Goal: Entertainment & Leisure: Browse casually

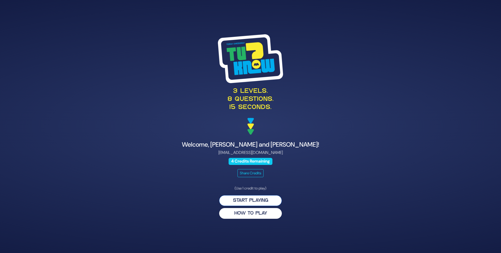
click at [247, 199] on button "Start Playing" at bounding box center [250, 200] width 63 height 11
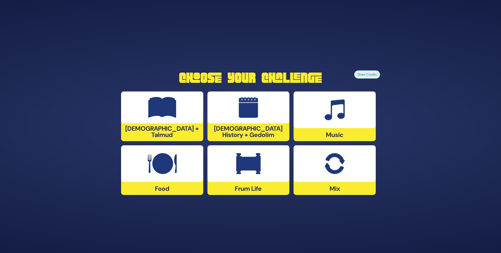
click at [253, 174] on div at bounding box center [249, 163] width 82 height 37
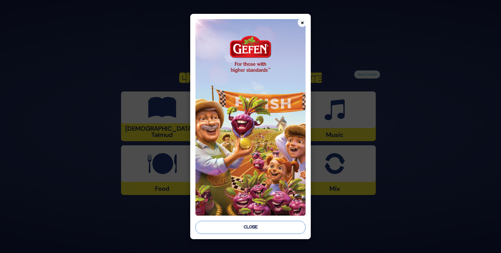
click at [257, 225] on button "Close" at bounding box center [251, 227] width 110 height 13
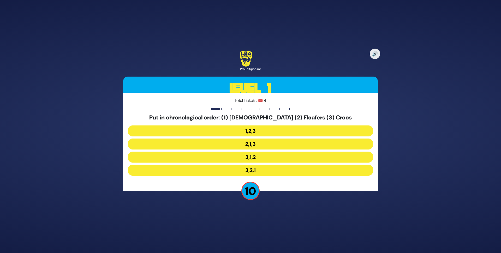
click at [247, 144] on button "2,1,3" at bounding box center [251, 143] width 246 height 11
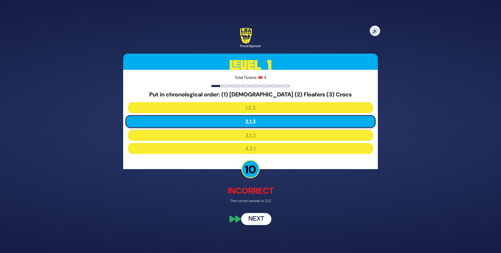
click at [255, 215] on button "Next" at bounding box center [256, 219] width 30 height 12
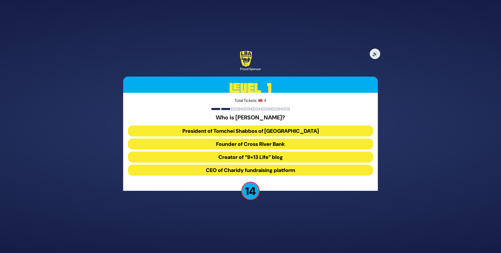
click at [249, 132] on button "President of Tomchei Shabbos of Rockland County" at bounding box center [251, 130] width 246 height 11
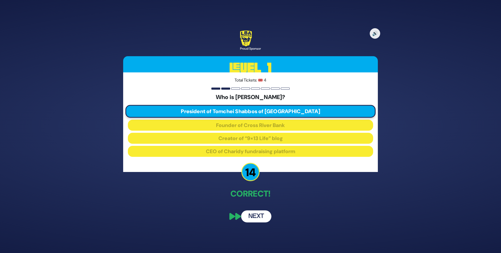
click at [252, 214] on button "Next" at bounding box center [256, 216] width 30 height 12
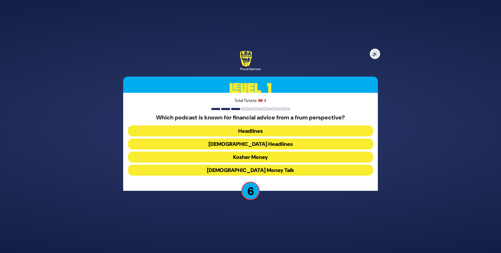
click at [251, 156] on button "Kosher Money" at bounding box center [251, 156] width 246 height 11
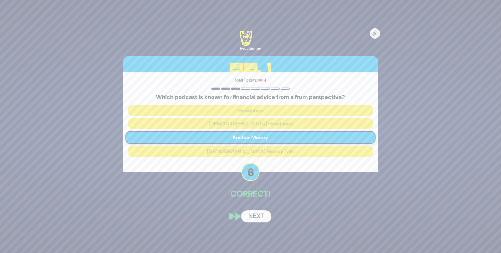
click at [253, 218] on button "Next" at bounding box center [256, 216] width 30 height 12
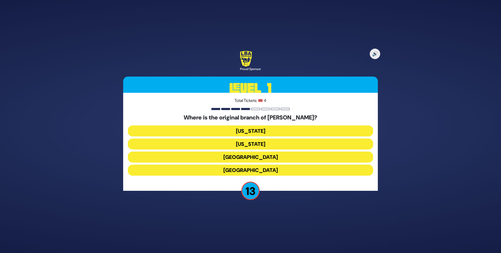
click at [258, 160] on button "London" at bounding box center [251, 156] width 246 height 11
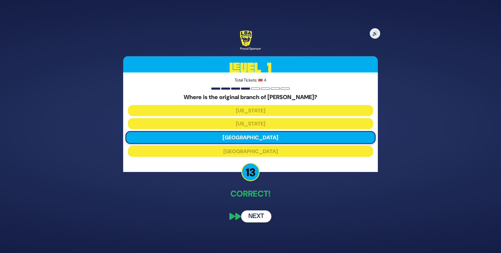
click at [261, 214] on button "Next" at bounding box center [256, 216] width 30 height 12
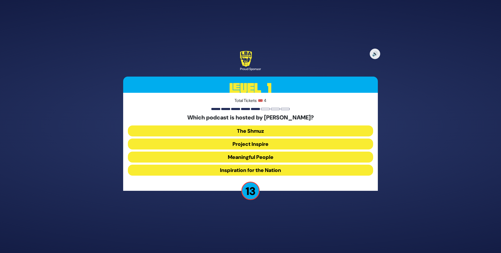
click at [262, 159] on button "Meaningful People" at bounding box center [251, 156] width 246 height 11
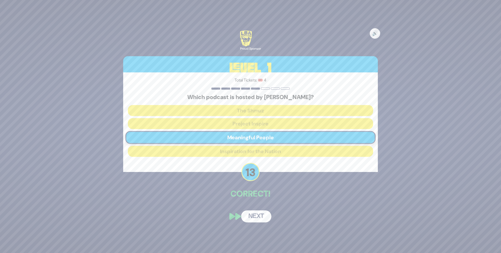
click at [264, 214] on button "Next" at bounding box center [256, 216] width 30 height 12
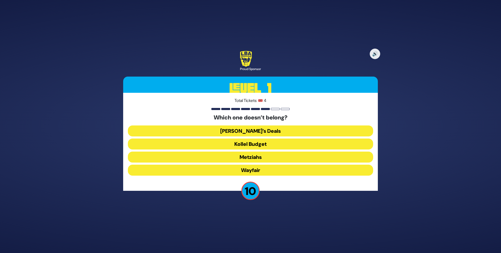
click at [260, 155] on button "Metziahs" at bounding box center [251, 156] width 246 height 11
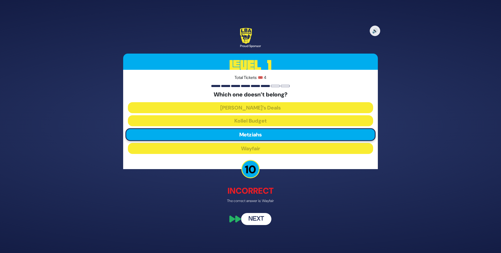
click at [259, 216] on button "Next" at bounding box center [256, 219] width 30 height 12
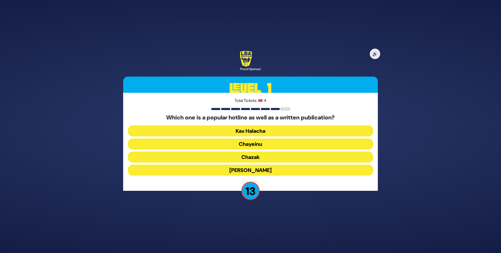
click at [255, 143] on button "Chayeinu" at bounding box center [251, 143] width 246 height 11
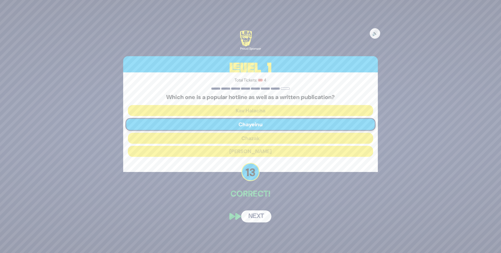
click at [262, 220] on button "Next" at bounding box center [256, 216] width 30 height 12
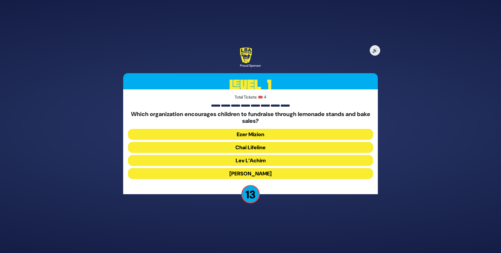
click at [258, 148] on button "Chai Lifeline" at bounding box center [251, 147] width 246 height 11
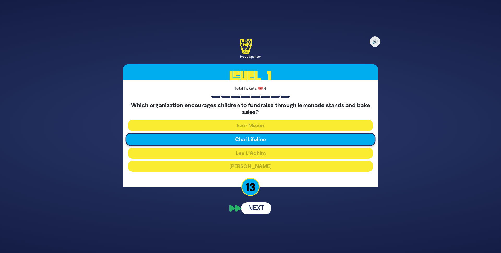
click at [262, 208] on div "🔊 Proud Sponsor Level 1 Total Tickets: 🎟️ 4 Which organization encourages child…" at bounding box center [250, 126] width 267 height 188
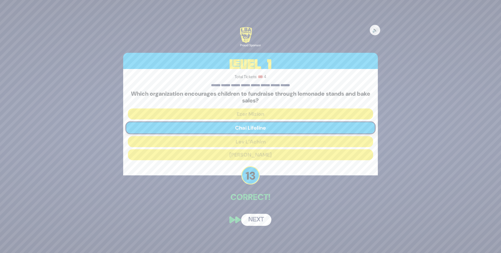
click at [262, 221] on button "Next" at bounding box center [256, 220] width 30 height 12
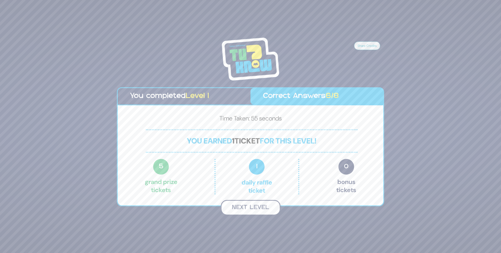
click at [259, 209] on button "Next Level" at bounding box center [251, 207] width 60 height 15
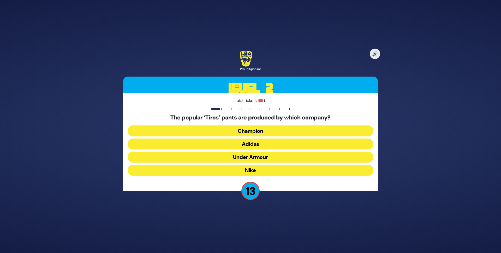
click at [260, 144] on button "Adidas" at bounding box center [251, 143] width 246 height 11
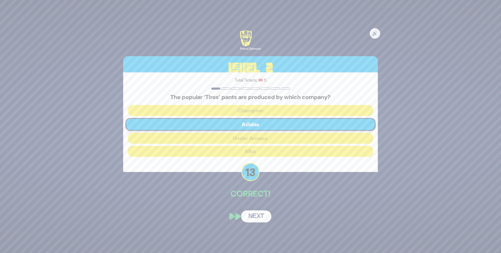
click at [261, 216] on button "Next" at bounding box center [256, 216] width 30 height 12
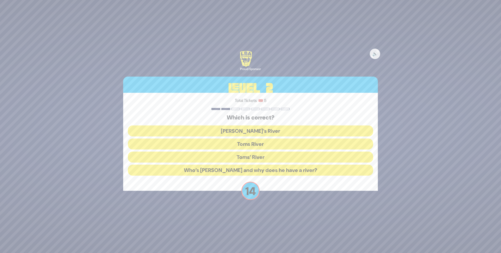
click at [259, 147] on button "Toms River" at bounding box center [251, 143] width 246 height 11
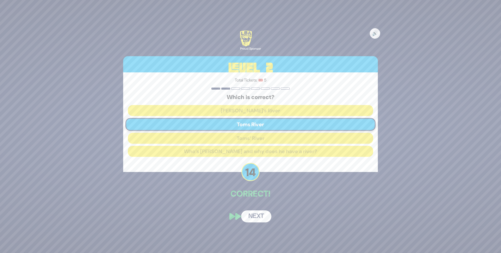
click at [264, 211] on button "Next" at bounding box center [256, 216] width 30 height 12
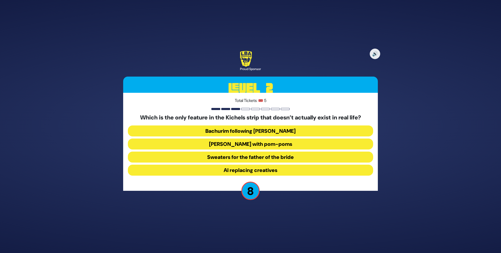
click at [262, 141] on button "Yarmulkes with pom-poms" at bounding box center [251, 143] width 246 height 11
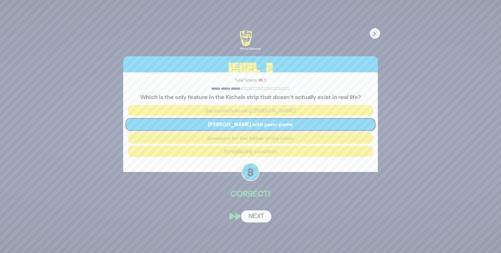
click at [266, 213] on button "Next" at bounding box center [256, 216] width 30 height 12
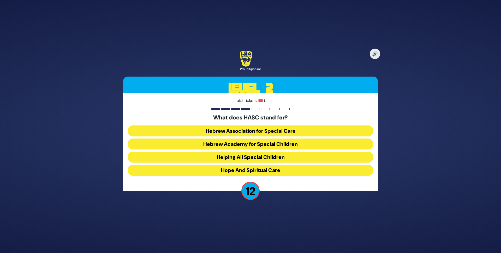
click at [254, 142] on button "Hebrew Academy for Special Children" at bounding box center [251, 143] width 246 height 11
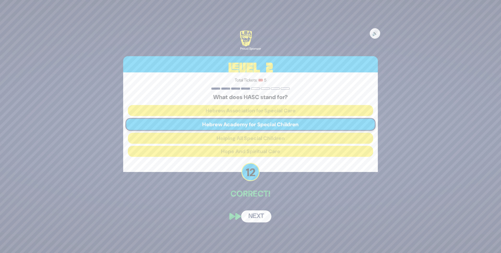
click at [259, 210] on div "🔊 Proud Sponsor Level 2 Total Tickets: 🎟️ 5 What does HASC stand for? Hebrew As…" at bounding box center [250, 126] width 267 height 204
click at [258, 212] on button "Next" at bounding box center [256, 216] width 30 height 12
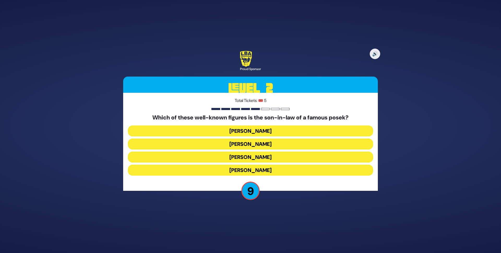
click at [255, 170] on button "Shlomo Yehuda Rechnitz" at bounding box center [251, 170] width 246 height 11
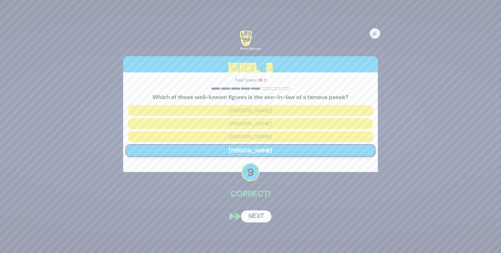
click at [261, 221] on button "Next" at bounding box center [256, 216] width 30 height 12
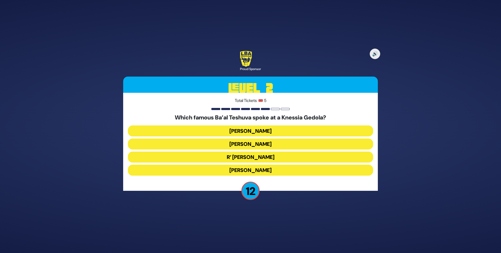
click at [262, 168] on button "Nathan Birnbaum" at bounding box center [251, 170] width 246 height 11
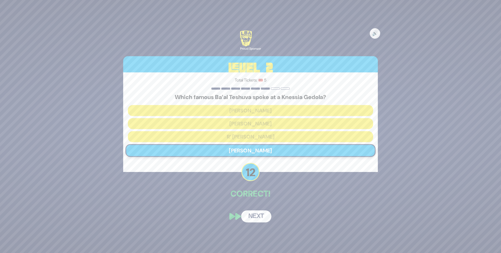
click at [265, 209] on div "🔊 Proud Sponsor Level 2 Total Tickets: 🎟️ 5 Which famous Ba’al Teshuva spoke at…" at bounding box center [250, 126] width 267 height 204
click at [264, 211] on button "Next" at bounding box center [256, 216] width 30 height 12
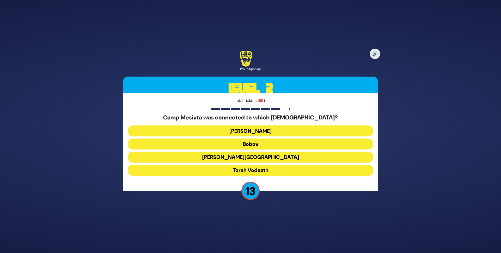
click at [247, 170] on button "Torah Vodaath" at bounding box center [251, 170] width 246 height 11
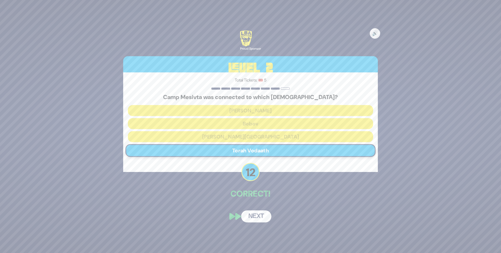
click at [253, 210] on button "Next" at bounding box center [256, 216] width 30 height 12
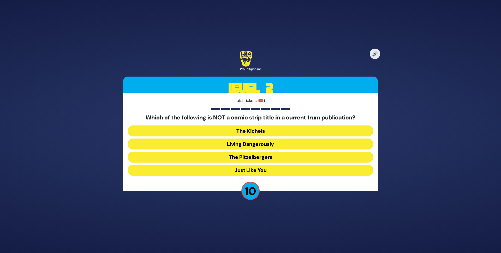
click at [258, 167] on button "Just Like You" at bounding box center [251, 170] width 246 height 11
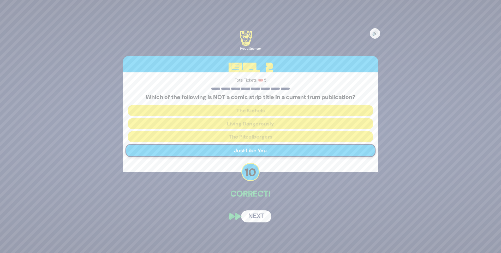
click at [255, 216] on button "Next" at bounding box center [256, 216] width 30 height 12
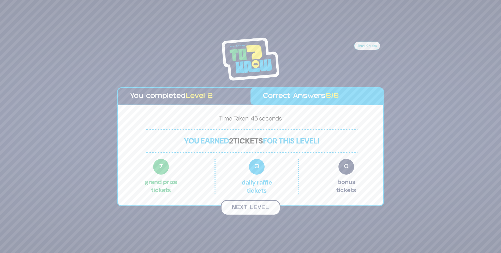
click at [253, 206] on button "Next Level" at bounding box center [251, 207] width 60 height 15
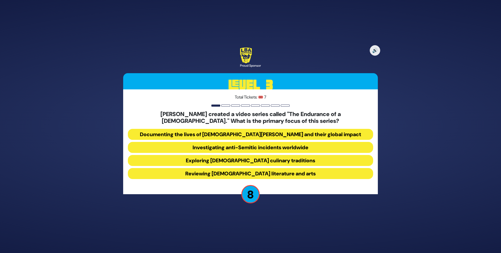
click at [262, 148] on button "Investigating anti-Semitic incidents worldwide" at bounding box center [251, 147] width 246 height 11
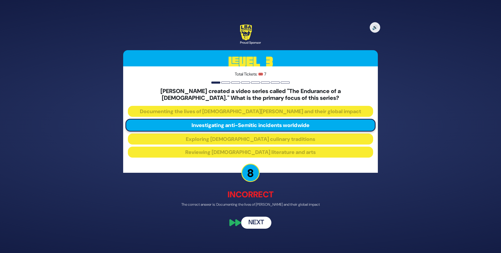
click at [253, 221] on button "Next" at bounding box center [256, 222] width 30 height 12
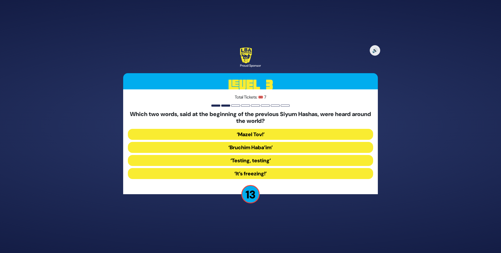
click at [250, 171] on button "‘It’s freezing!’" at bounding box center [251, 173] width 246 height 11
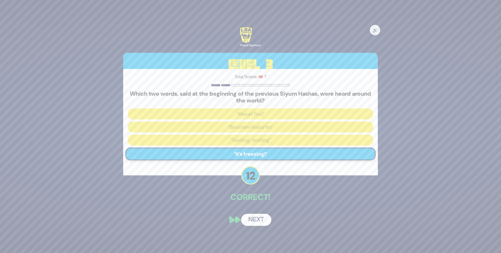
click at [250, 217] on button "Next" at bounding box center [256, 220] width 30 height 12
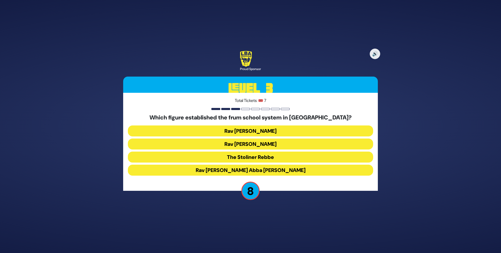
click at [229, 172] on button "Rav Avraham Abba Friedman" at bounding box center [251, 170] width 246 height 11
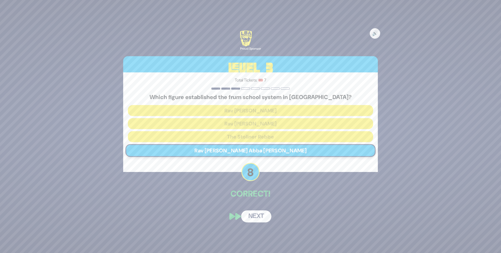
click at [254, 216] on button "Next" at bounding box center [256, 216] width 30 height 12
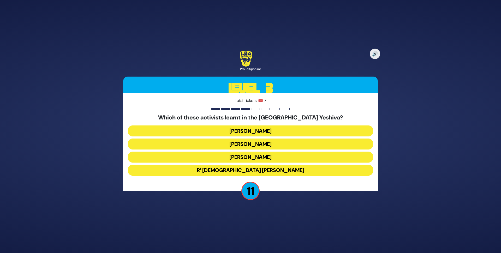
click at [268, 143] on button "Malcolm Hoenline" at bounding box center [251, 143] width 246 height 11
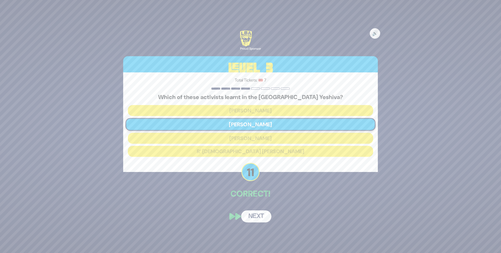
click at [256, 219] on button "Next" at bounding box center [256, 216] width 30 height 12
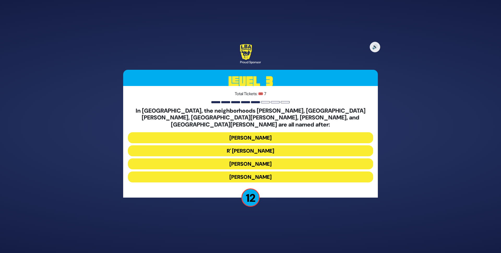
click at [263, 161] on button "Moses Montefiore" at bounding box center [251, 163] width 246 height 11
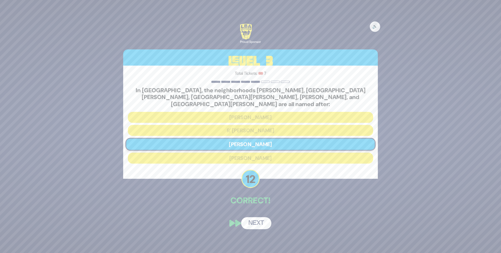
click at [260, 219] on button "Next" at bounding box center [256, 223] width 30 height 12
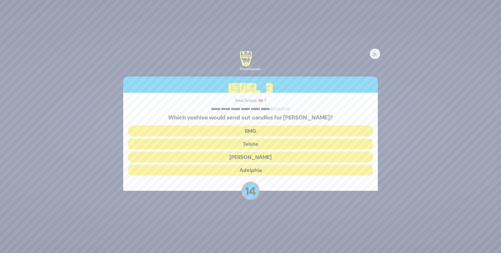
click at [249, 145] on button "Telshe" at bounding box center [251, 143] width 246 height 11
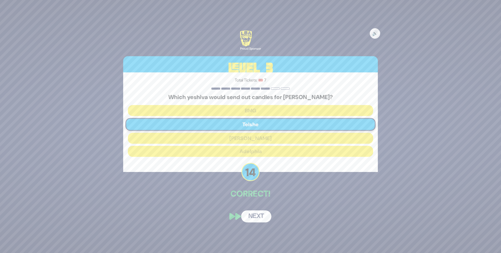
click at [251, 215] on button "Next" at bounding box center [256, 216] width 30 height 12
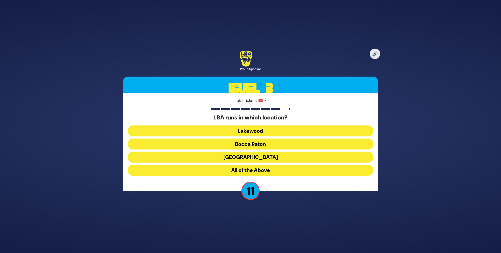
click at [248, 130] on button "Lakewood" at bounding box center [251, 130] width 246 height 11
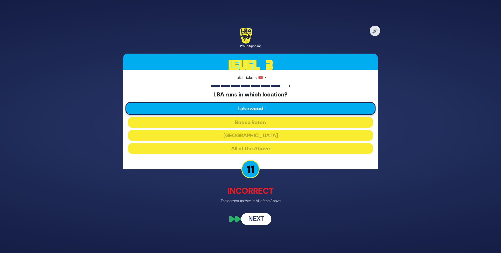
click at [259, 219] on button "Next" at bounding box center [256, 219] width 30 height 12
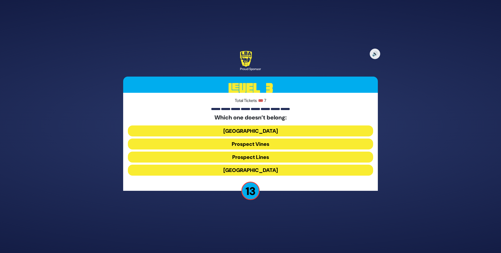
click at [261, 158] on button "Prospect Lines" at bounding box center [251, 156] width 246 height 11
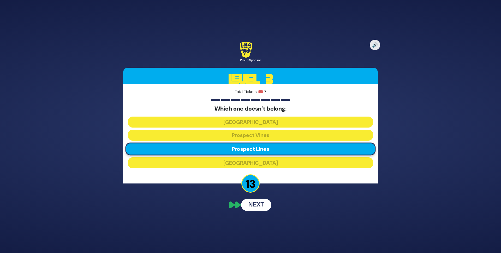
click at [261, 203] on div "🔊 Proud Sponsor Level 3 Total Tickets: 🎟️ 7 Which one doesn’t belong: Prospect …" at bounding box center [250, 126] width 267 height 181
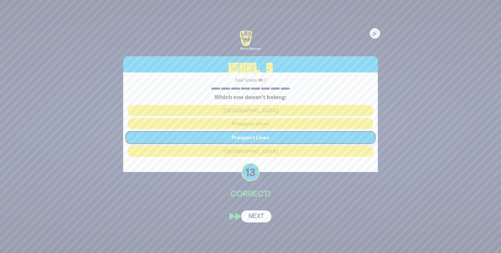
click at [259, 212] on button "Next" at bounding box center [256, 216] width 30 height 12
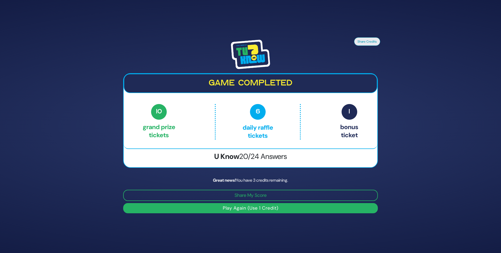
click at [259, 212] on button "Play Again (Use 1 Credit)" at bounding box center [250, 208] width 255 height 10
click at [258, 209] on button "Play Again (Use 1 Credit)" at bounding box center [250, 208] width 255 height 10
click at [259, 208] on button "Play Again (Use 1 Credit)" at bounding box center [250, 208] width 255 height 10
click at [253, 206] on button "Play Again (Use 1 Credit)" at bounding box center [250, 208] width 255 height 10
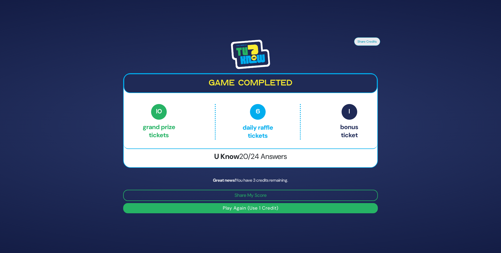
click at [242, 203] on button "Play Again (Use 1 Credit)" at bounding box center [250, 208] width 255 height 10
click at [233, 212] on button "Play Again (Use 1 Credit)" at bounding box center [250, 208] width 255 height 10
click at [361, 42] on button "Share Credits" at bounding box center [367, 41] width 26 height 8
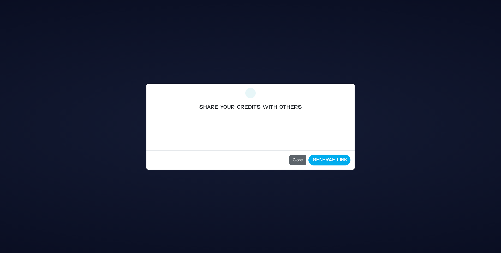
click at [299, 162] on button "Close" at bounding box center [298, 160] width 17 height 10
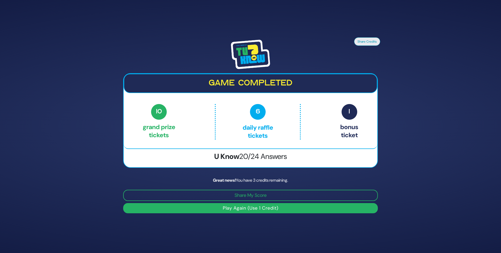
click at [261, 206] on button "Play Again (Use 1 Credit)" at bounding box center [250, 208] width 255 height 10
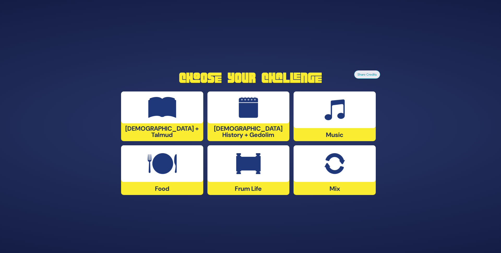
click at [313, 106] on div at bounding box center [335, 109] width 82 height 37
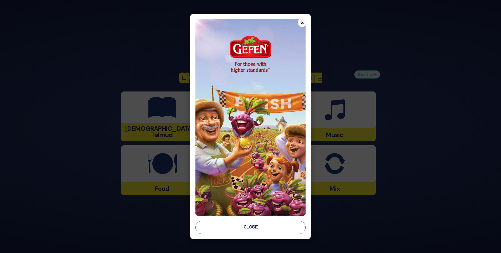
click at [257, 227] on button "Close" at bounding box center [251, 227] width 110 height 13
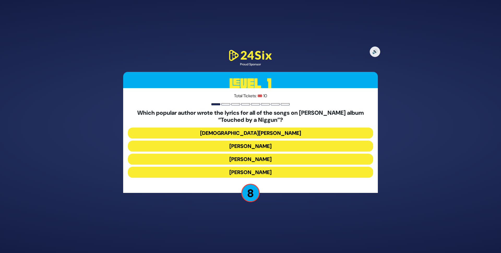
click at [262, 136] on button "[DEMOGRAPHIC_DATA][PERSON_NAME]" at bounding box center [251, 132] width 246 height 11
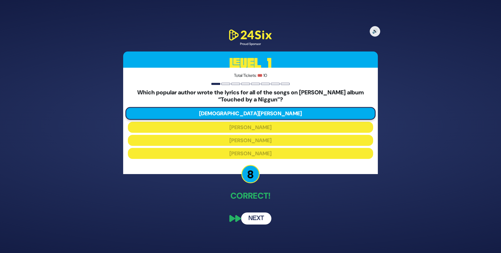
click at [259, 217] on button "Next" at bounding box center [256, 218] width 30 height 12
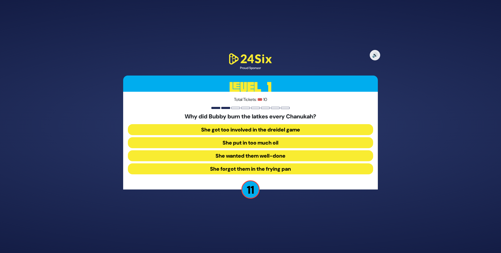
click at [258, 173] on button "She forgot them in the frying pan" at bounding box center [251, 168] width 246 height 11
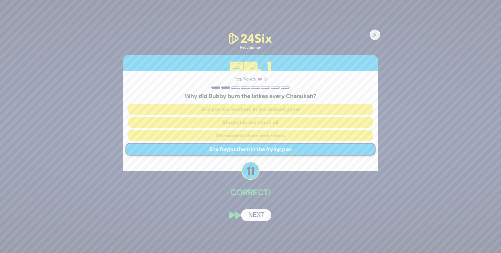
click at [257, 212] on button "Next" at bounding box center [256, 215] width 30 height 12
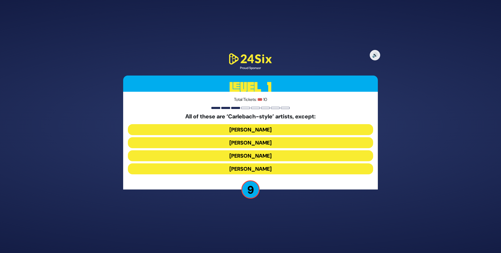
click at [251, 168] on button "[PERSON_NAME]" at bounding box center [251, 168] width 246 height 11
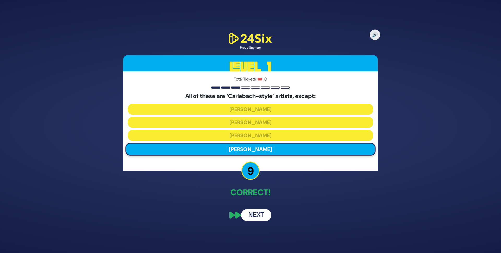
click at [251, 212] on button "Next" at bounding box center [256, 215] width 30 height 12
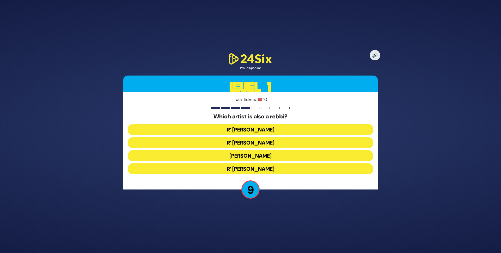
click at [255, 170] on button "R’ Baruch Levine" at bounding box center [251, 168] width 246 height 11
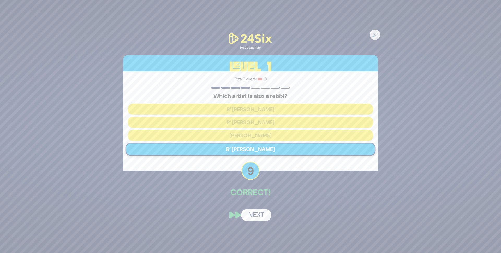
click at [255, 216] on button "Next" at bounding box center [256, 215] width 30 height 12
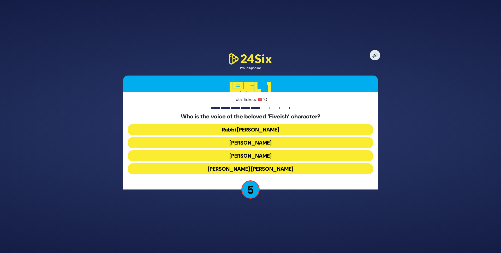
click at [257, 157] on button "Elchonon Schwartz" at bounding box center [251, 155] width 246 height 11
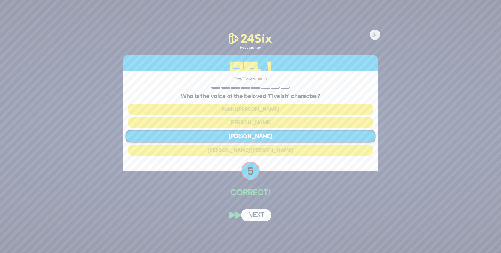
click at [253, 216] on button "Next" at bounding box center [256, 215] width 30 height 12
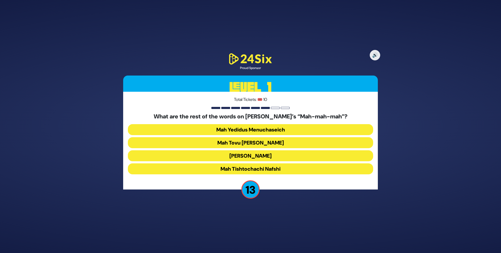
click at [250, 142] on button "Mah Tovu Ohalecha Yaakov" at bounding box center [251, 142] width 246 height 11
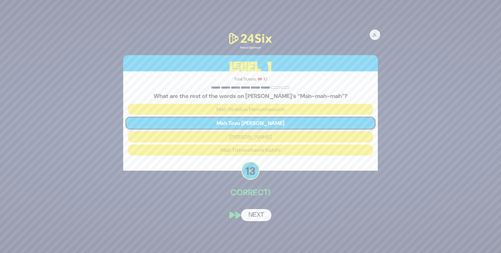
click at [261, 215] on button "Next" at bounding box center [256, 215] width 30 height 12
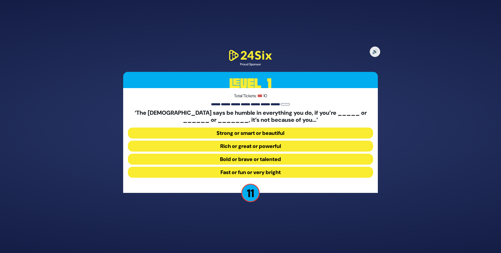
click at [255, 135] on button "Strong or smart or beautiful" at bounding box center [251, 132] width 246 height 11
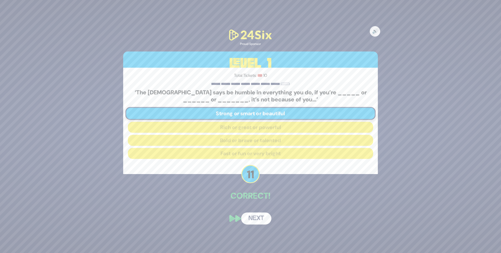
click at [260, 220] on button "Next" at bounding box center [256, 218] width 30 height 12
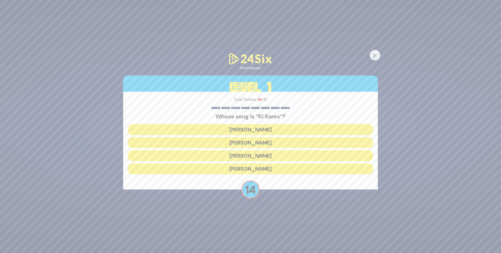
click at [253, 144] on button "Eitan Katz" at bounding box center [251, 142] width 246 height 11
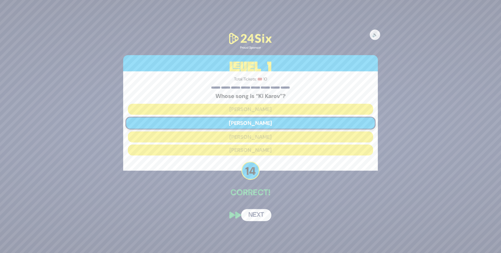
click at [259, 201] on div "🔊 Proud Sponsor Level 1 Total Tickets: 🎟️ 10 Whose song is “Ki Karov”? Baruch L…" at bounding box center [250, 127] width 267 height 202
click at [257, 214] on button "Next" at bounding box center [256, 215] width 30 height 12
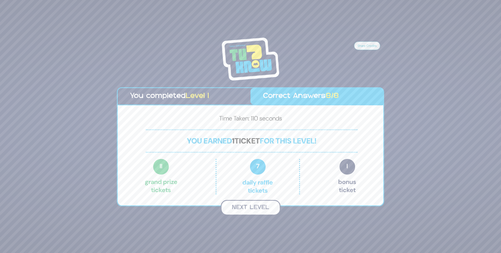
click at [255, 208] on button "Next Level" at bounding box center [251, 207] width 60 height 15
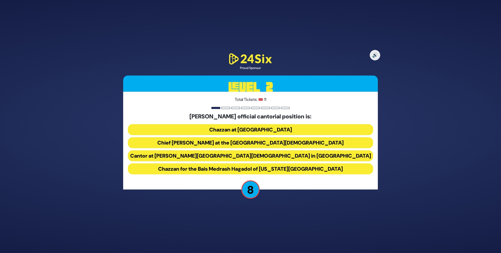
click at [257, 142] on button "Chief Cantor at the Park East Synagogue" at bounding box center [251, 142] width 246 height 11
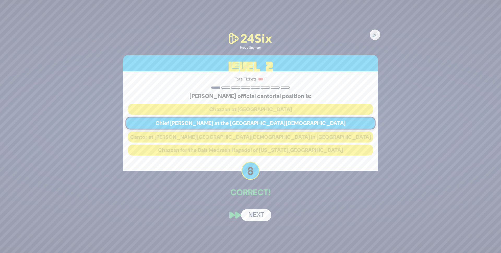
click at [251, 212] on button "Next" at bounding box center [256, 215] width 30 height 12
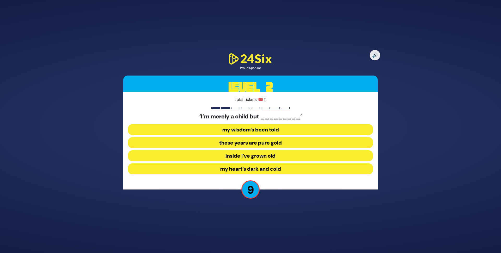
click at [244, 155] on button "inside I’ve grown old" at bounding box center [251, 155] width 246 height 11
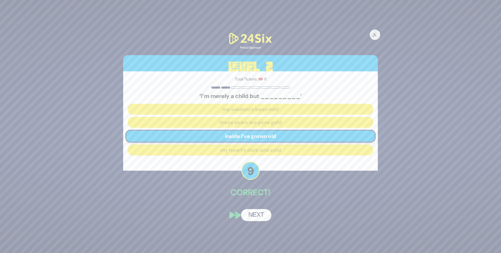
click at [258, 215] on button "Next" at bounding box center [256, 215] width 30 height 12
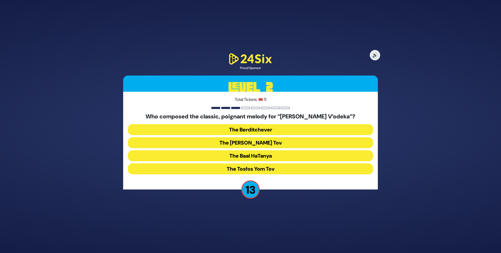
click at [249, 156] on button "The Baal HaTanya" at bounding box center [251, 155] width 246 height 11
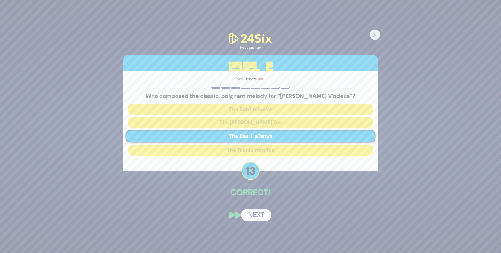
click at [253, 213] on button "Next" at bounding box center [256, 215] width 30 height 12
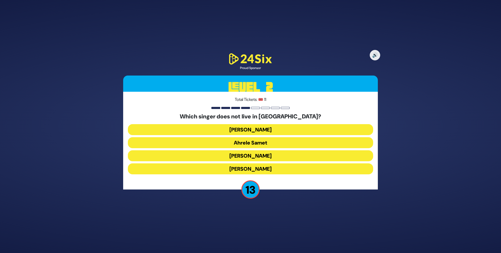
click at [254, 166] on button "Eitan Katz" at bounding box center [251, 168] width 246 height 11
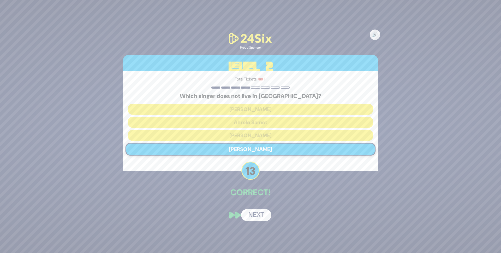
click at [254, 212] on button "Next" at bounding box center [256, 215] width 30 height 12
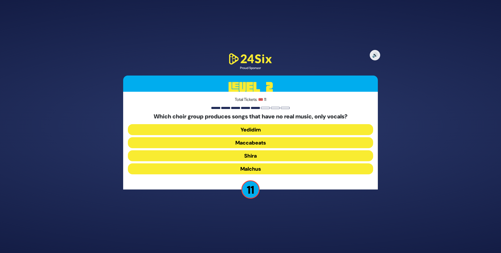
click at [252, 145] on button "Maccabeats" at bounding box center [251, 142] width 246 height 11
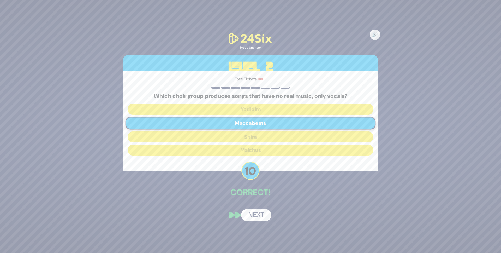
click at [262, 213] on button "Next" at bounding box center [256, 215] width 30 height 12
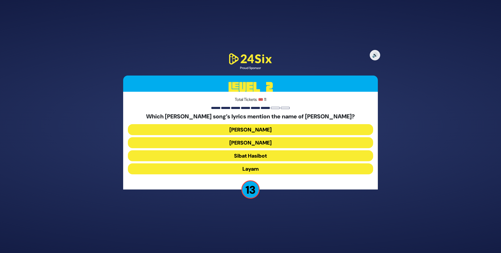
click at [256, 130] on button "Halev Sheli" at bounding box center [251, 129] width 246 height 11
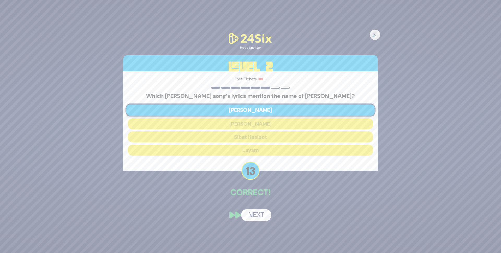
click at [261, 217] on button "Next" at bounding box center [256, 215] width 30 height 12
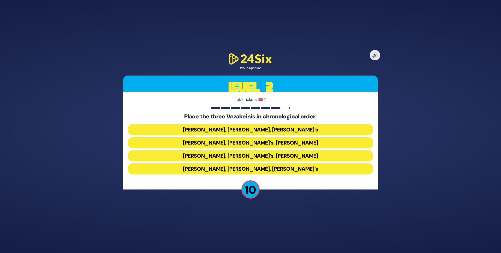
click at [262, 126] on button "Baruch Levine’s, Avraham Fried’s, Bonei Olam’s" at bounding box center [251, 129] width 246 height 11
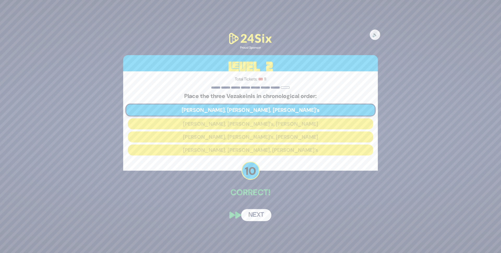
click at [261, 218] on button "Next" at bounding box center [256, 215] width 30 height 12
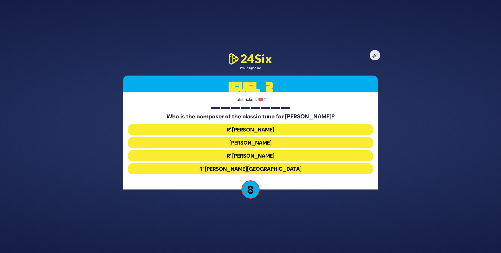
click at [254, 154] on button "R’ Moshe Goldman" at bounding box center [251, 155] width 246 height 11
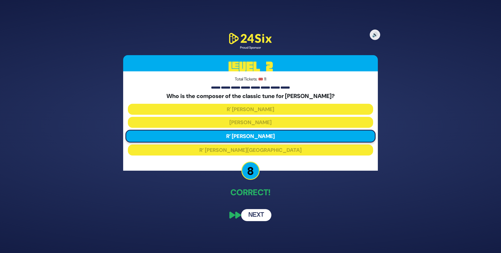
click at [259, 213] on button "Next" at bounding box center [256, 215] width 30 height 12
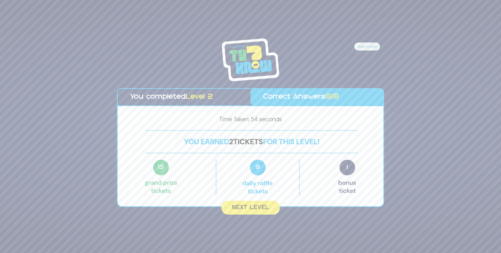
click at [259, 213] on button "Next Level" at bounding box center [251, 208] width 58 height 14
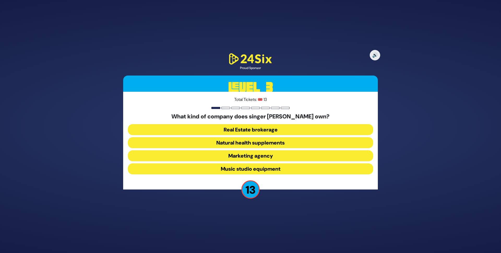
click at [254, 146] on button "Natural health supplements" at bounding box center [251, 142] width 246 height 11
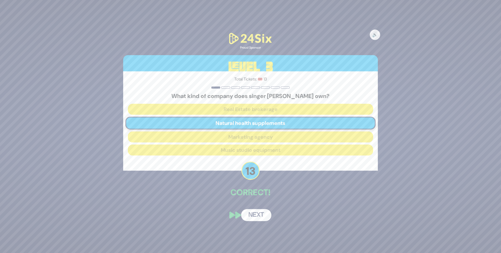
click at [250, 207] on div "🔊 Proud Sponsor Level 3 Total Tickets: 🎟️ 13 What kind of company does singer I…" at bounding box center [250, 127] width 267 height 202
click at [250, 212] on button "Next" at bounding box center [256, 215] width 30 height 12
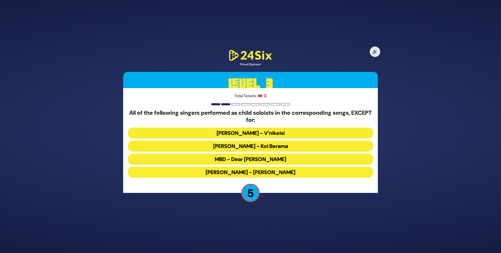
click at [247, 161] on button "MBD - Dear Nikolai" at bounding box center [251, 159] width 246 height 11
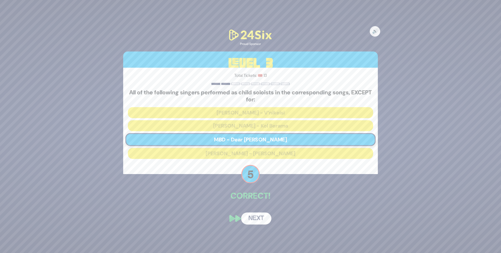
click at [255, 220] on button "Next" at bounding box center [256, 218] width 30 height 12
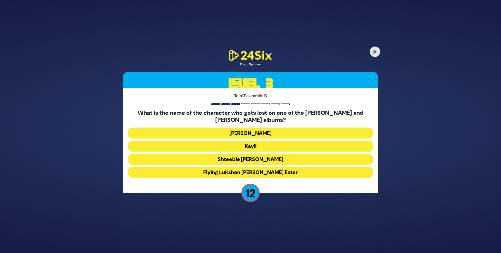
click at [256, 131] on button "Moishe Shmiel" at bounding box center [251, 132] width 246 height 11
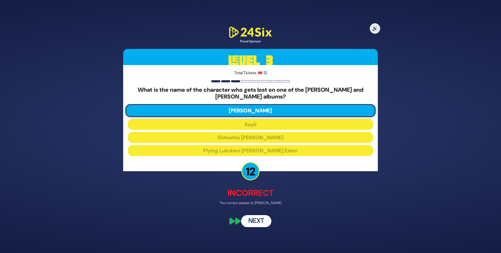
click at [262, 216] on button "Next" at bounding box center [256, 221] width 30 height 12
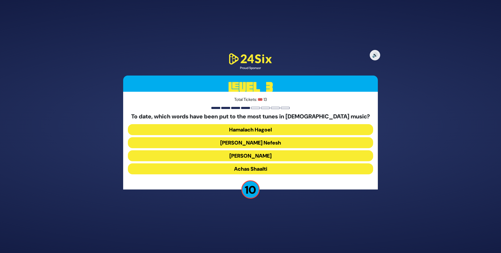
click at [252, 154] on button "Ani Maamin" at bounding box center [251, 155] width 246 height 11
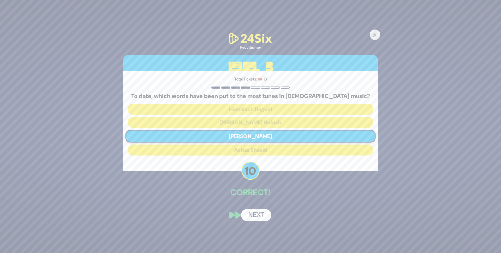
click at [262, 214] on button "Next" at bounding box center [256, 215] width 30 height 12
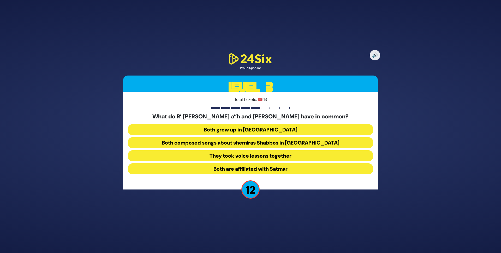
click at [255, 143] on button "Both composed songs about shemiras Shabbos in America" at bounding box center [251, 142] width 246 height 11
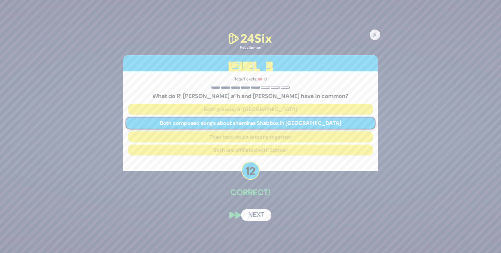
click at [254, 213] on button "Next" at bounding box center [256, 215] width 30 height 12
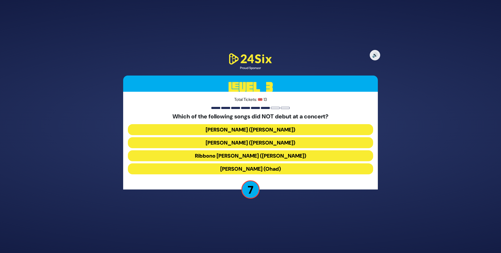
click at [242, 171] on button "Birkat Habanim (Ohad)" at bounding box center [251, 168] width 246 height 11
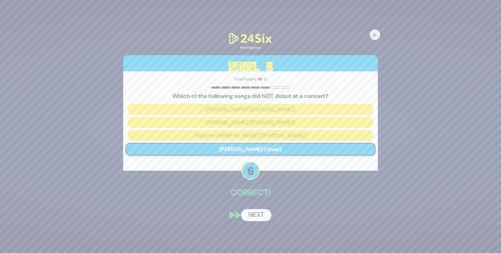
click at [249, 212] on button "Next" at bounding box center [256, 215] width 30 height 12
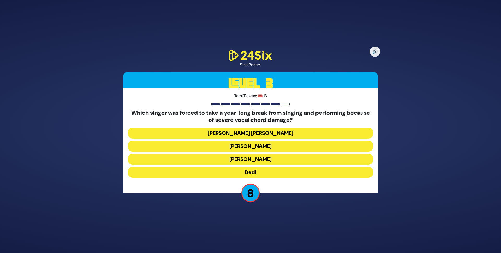
click at [251, 134] on button "Shmueli Ungar" at bounding box center [251, 132] width 246 height 11
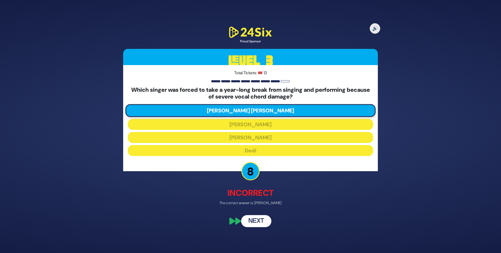
click at [250, 222] on button "Next" at bounding box center [256, 221] width 30 height 12
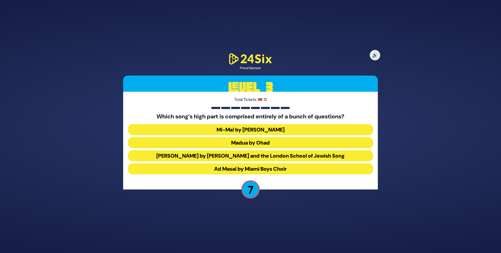
click at [253, 131] on button "Mi-Ma! by Avraham Fried" at bounding box center [251, 129] width 246 height 11
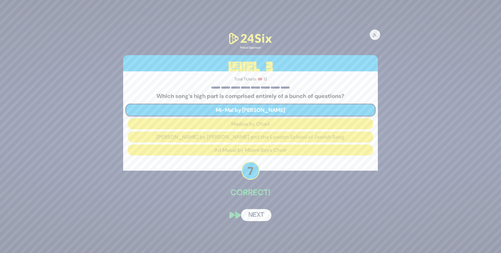
click at [259, 215] on button "Next" at bounding box center [256, 215] width 30 height 12
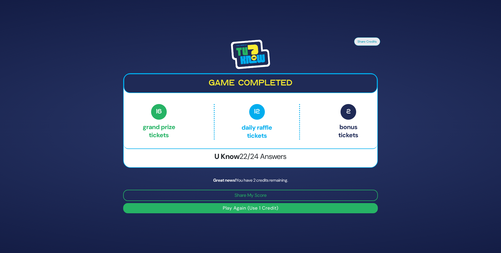
click at [257, 207] on button "Play Again (Use 1 Credit)" at bounding box center [250, 208] width 255 height 10
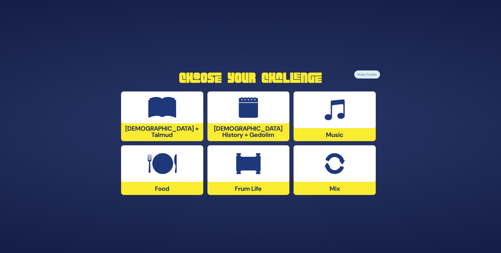
click at [238, 105] on div at bounding box center [249, 107] width 82 height 32
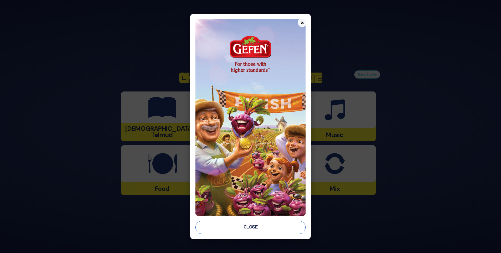
click at [256, 222] on button "Close" at bounding box center [251, 227] width 110 height 13
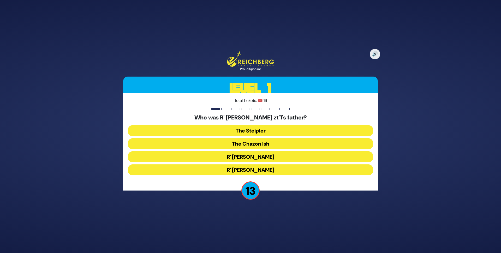
click at [253, 131] on button "The Steipler" at bounding box center [251, 130] width 246 height 11
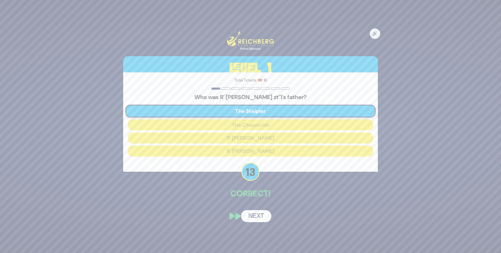
click at [259, 219] on button "Next" at bounding box center [256, 216] width 30 height 12
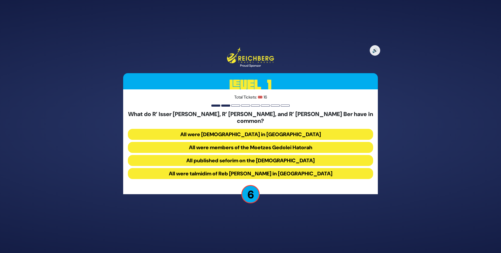
click at [225, 169] on button "All were talmidim of Reb Chaim Brisker in Volozhin" at bounding box center [251, 173] width 246 height 11
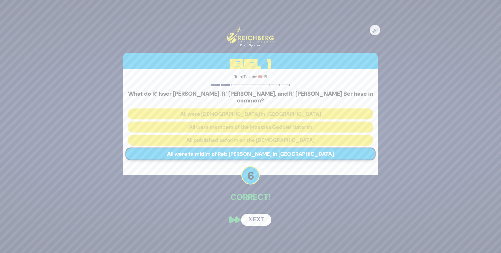
click at [255, 214] on button "Next" at bounding box center [256, 220] width 30 height 12
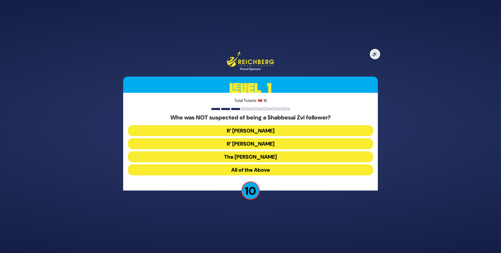
click at [250, 171] on button "All of the Above" at bounding box center [251, 169] width 246 height 11
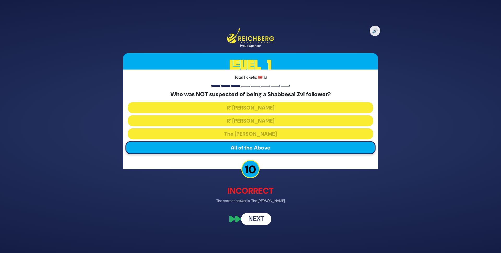
click at [255, 217] on button "Next" at bounding box center [256, 219] width 30 height 12
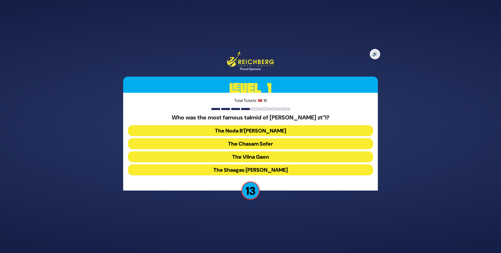
click at [253, 143] on button "The Chasam Sofer" at bounding box center [251, 143] width 246 height 11
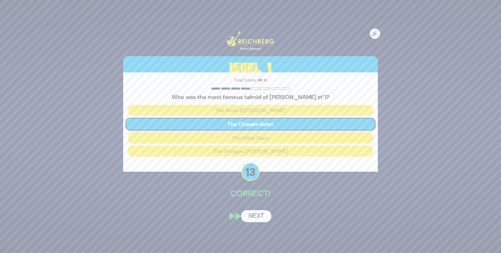
click at [253, 213] on button "Next" at bounding box center [256, 216] width 30 height 12
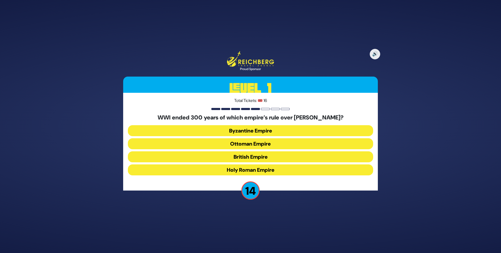
click at [249, 141] on button "Ottoman Empire" at bounding box center [251, 143] width 246 height 11
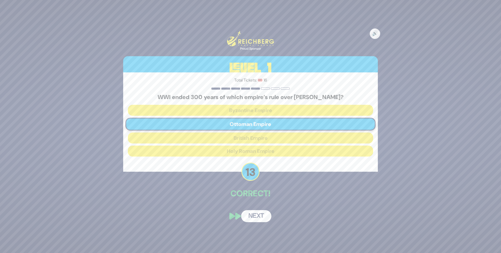
click at [259, 211] on button "Next" at bounding box center [256, 216] width 30 height 12
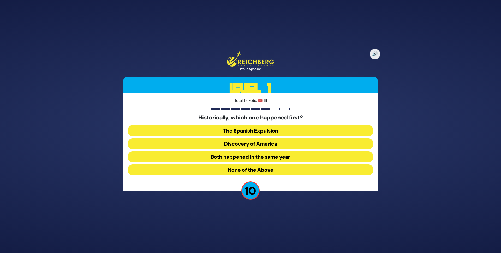
click at [250, 156] on button "Both happened in the same year" at bounding box center [251, 156] width 246 height 11
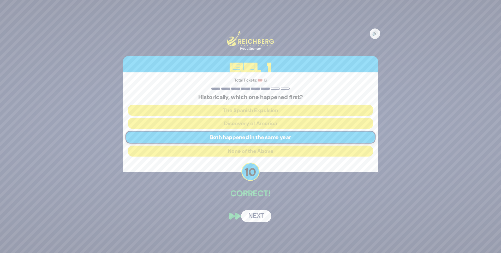
click at [256, 218] on button "Next" at bounding box center [256, 216] width 30 height 12
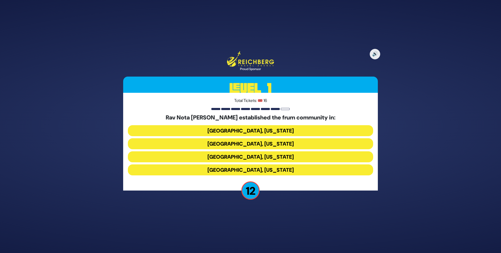
click at [269, 145] on button "Memphis, Tennessee" at bounding box center [251, 143] width 246 height 11
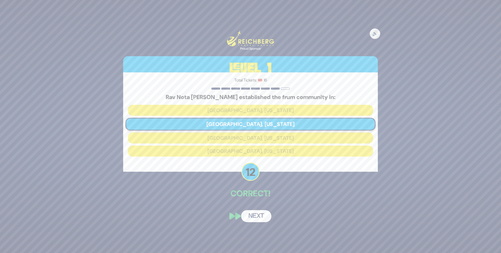
click at [263, 221] on button "Next" at bounding box center [256, 216] width 30 height 12
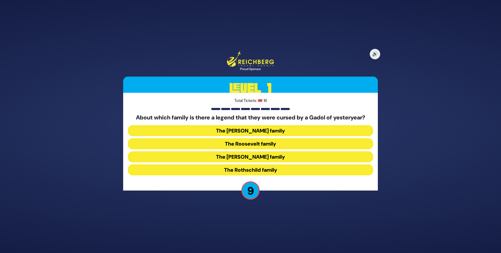
click at [253, 157] on button "The Kennedy family" at bounding box center [251, 156] width 246 height 11
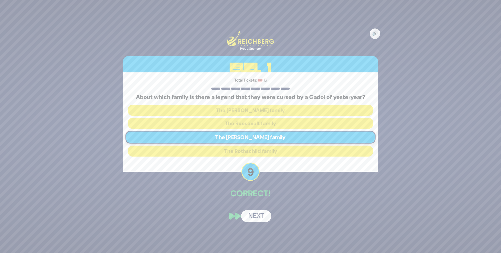
click at [259, 214] on button "Next" at bounding box center [256, 216] width 30 height 12
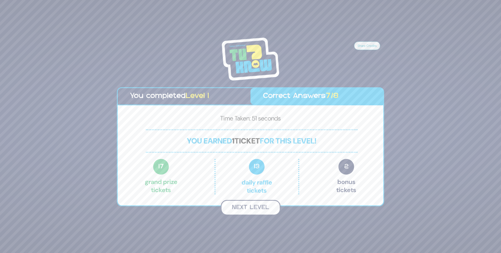
click at [257, 207] on button "Next Level" at bounding box center [251, 207] width 60 height 15
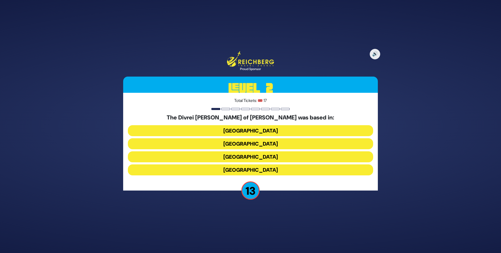
click at [257, 168] on button "Galicia" at bounding box center [251, 169] width 246 height 11
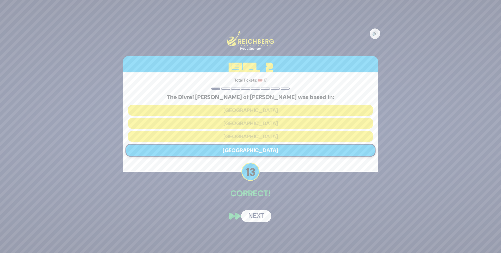
click at [260, 219] on button "Next" at bounding box center [256, 216] width 30 height 12
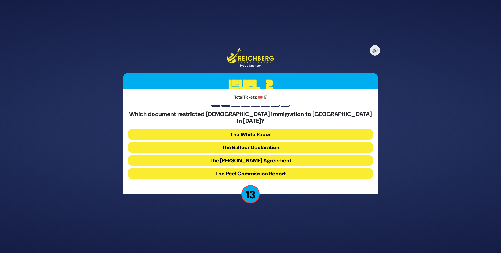
click at [260, 130] on button "The White Paper" at bounding box center [251, 134] width 246 height 11
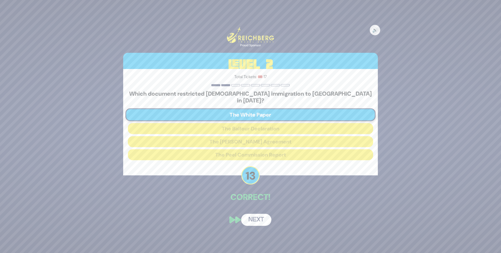
click at [258, 214] on button "Next" at bounding box center [256, 220] width 30 height 12
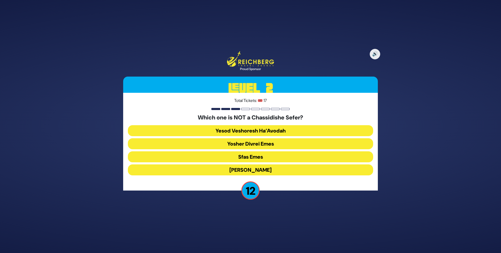
click at [258, 131] on button "Yesod Veshoresh Ha’Avodah" at bounding box center [251, 130] width 246 height 11
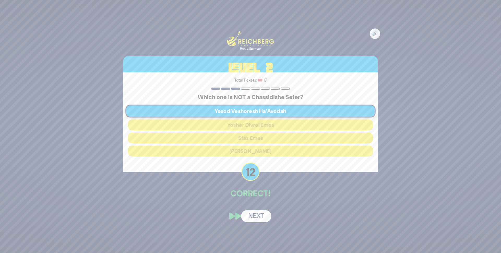
click at [257, 214] on button "Next" at bounding box center [256, 216] width 30 height 12
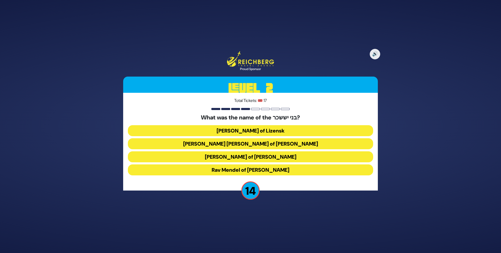
click at [252, 156] on button "Rav Tzvi Elimelech of Dynov" at bounding box center [251, 156] width 246 height 11
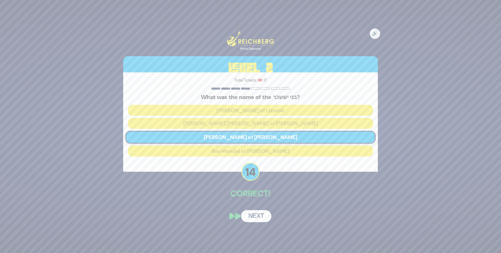
click at [254, 214] on button "Next" at bounding box center [256, 216] width 30 height 12
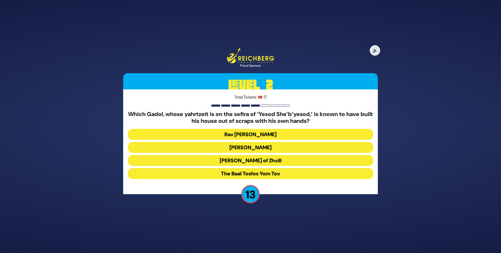
click at [246, 159] on button "Rav Shlomke of Zhvill" at bounding box center [251, 160] width 246 height 11
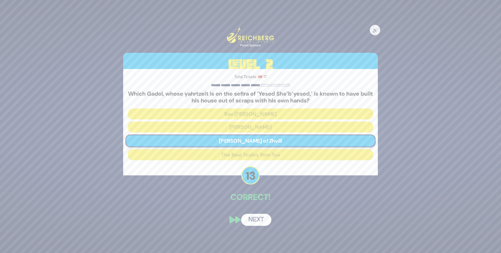
click at [254, 216] on button "Next" at bounding box center [256, 220] width 30 height 12
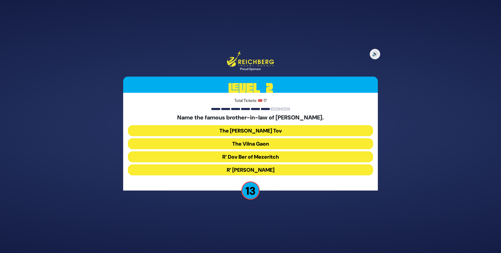
click at [248, 131] on button "The Baal Shem Tov" at bounding box center [251, 130] width 246 height 11
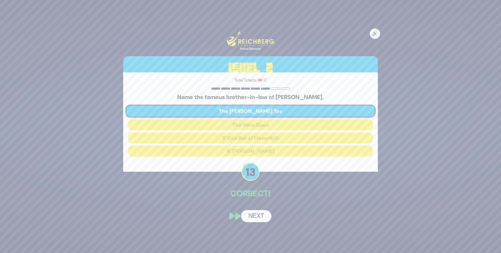
click at [256, 218] on button "Next" at bounding box center [256, 216] width 30 height 12
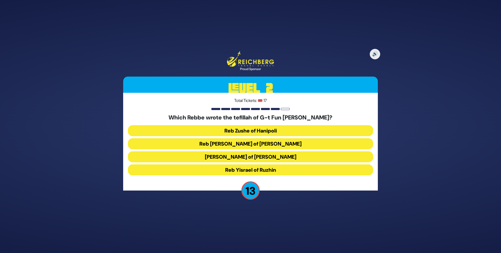
click at [252, 146] on button "Reb Levi Yitzchok of Berditchev" at bounding box center [251, 143] width 246 height 11
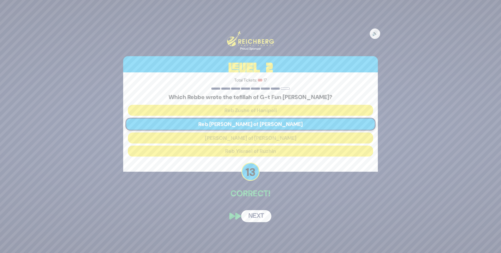
click at [258, 218] on button "Next" at bounding box center [256, 216] width 30 height 12
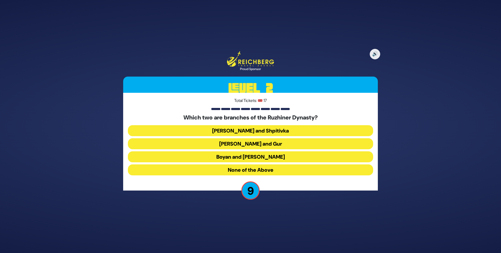
click at [247, 155] on button "Boyan and Sadigura" at bounding box center [251, 156] width 246 height 11
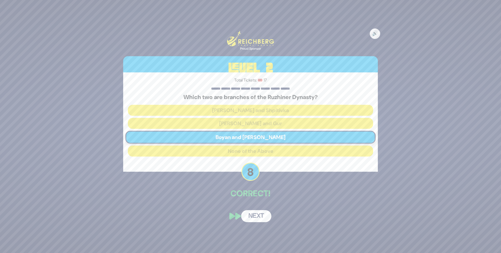
click at [255, 202] on div "🔊 Proud Sponsor Level 2 Total Tickets: 🎟️ 17 Which two are branches of the Ruzh…" at bounding box center [250, 127] width 267 height 204
click at [257, 213] on button "Next" at bounding box center [256, 216] width 30 height 12
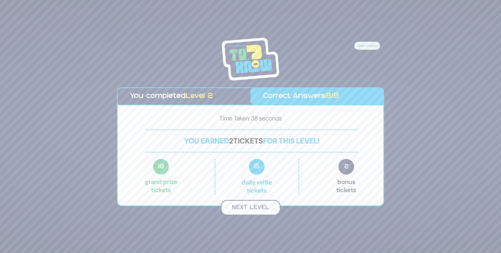
click at [256, 212] on button "Next Level" at bounding box center [251, 207] width 60 height 15
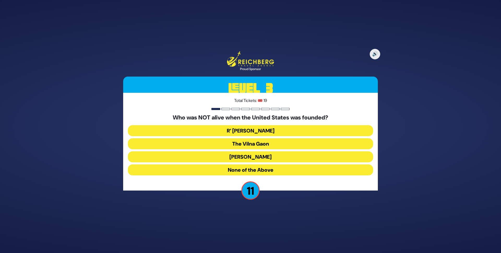
click at [253, 156] on button "R’ Yaakov Emden" at bounding box center [251, 156] width 246 height 11
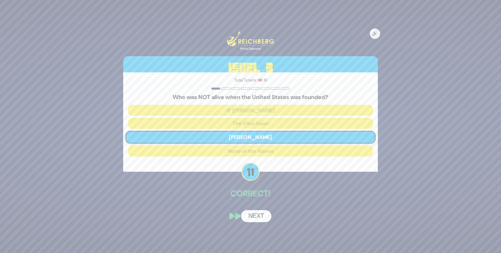
click at [259, 212] on button "Next" at bounding box center [256, 216] width 30 height 12
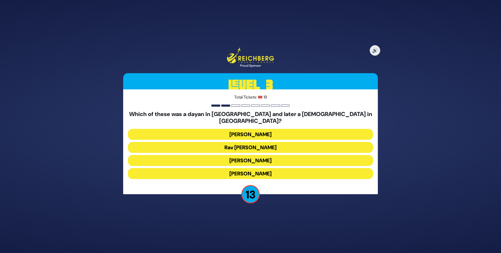
click at [261, 131] on button "Rav Yisroel Zev Gustman" at bounding box center [251, 134] width 246 height 11
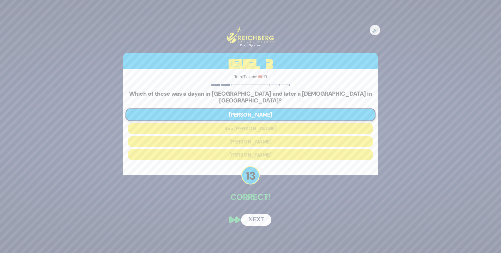
click at [260, 218] on button "Next" at bounding box center [256, 220] width 30 height 12
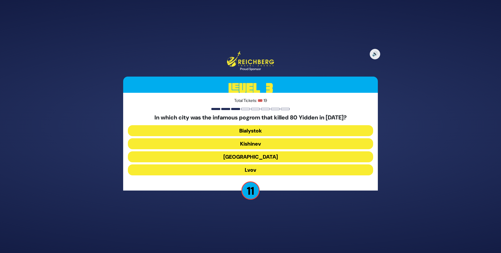
click at [255, 145] on button "Kishinev" at bounding box center [251, 143] width 246 height 11
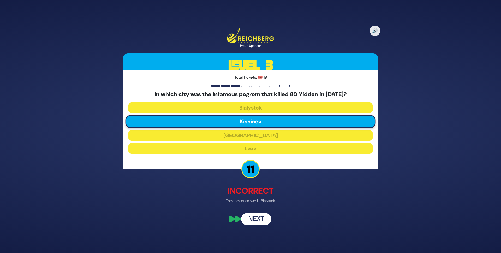
click at [262, 223] on button "Next" at bounding box center [256, 219] width 30 height 12
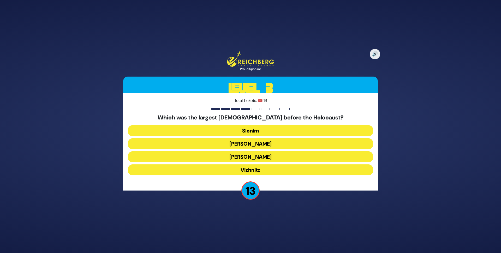
click at [259, 158] on button "Aleksander" at bounding box center [251, 156] width 246 height 11
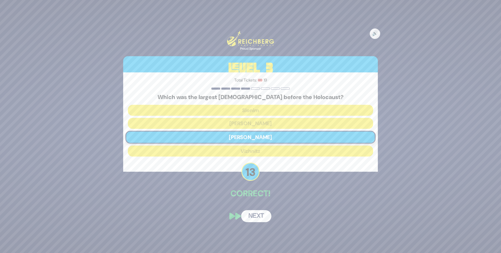
click at [258, 215] on button "Next" at bounding box center [256, 216] width 30 height 12
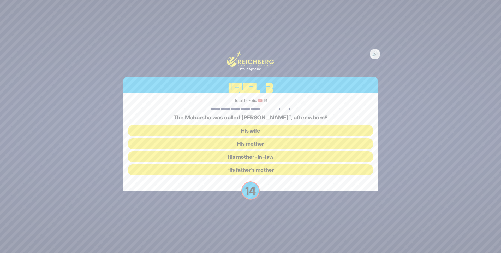
click at [256, 159] on button "His mother-in-law" at bounding box center [251, 156] width 246 height 11
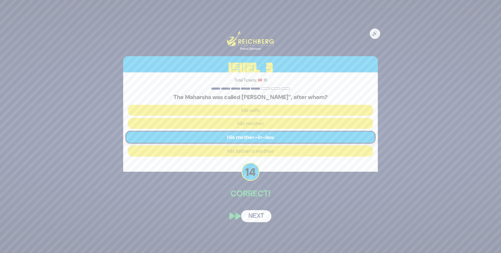
click at [264, 213] on button "Next" at bounding box center [256, 216] width 30 height 12
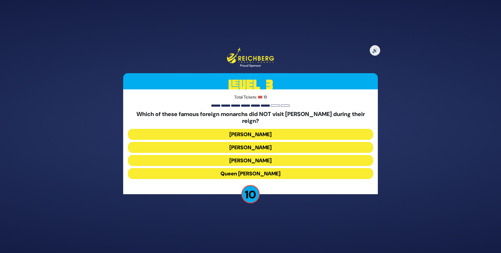
click at [258, 171] on button "Queen Elizabeth II" at bounding box center [251, 173] width 246 height 11
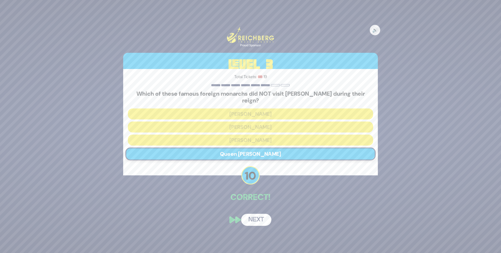
click at [259, 217] on button "Next" at bounding box center [256, 220] width 30 height 12
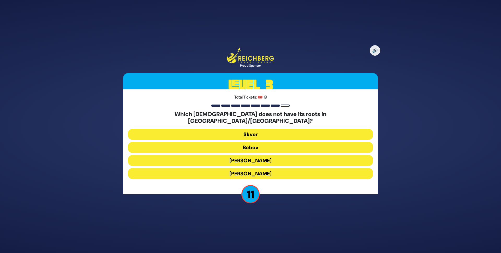
click at [256, 130] on button "Skver" at bounding box center [251, 134] width 246 height 11
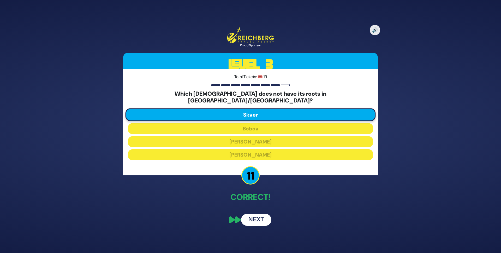
click at [255, 217] on button "Next" at bounding box center [256, 220] width 30 height 12
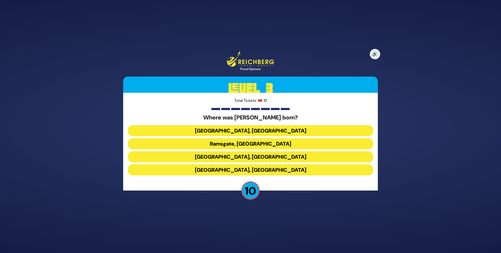
click at [253, 158] on button "Livorno, Italy" at bounding box center [251, 156] width 246 height 11
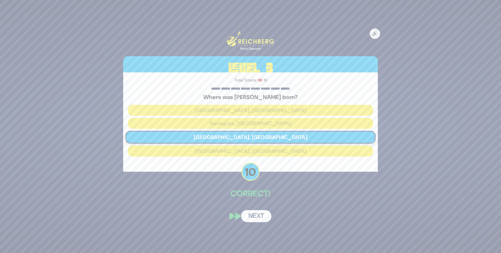
click at [255, 213] on button "Next" at bounding box center [256, 216] width 30 height 12
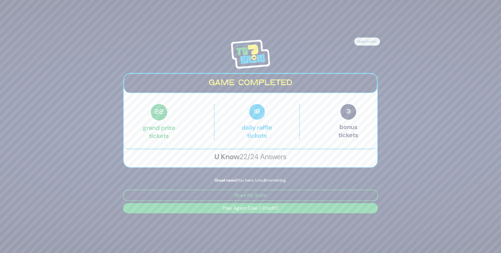
click at [253, 208] on button "Play Again (Use 1 Credit)" at bounding box center [250, 208] width 255 height 10
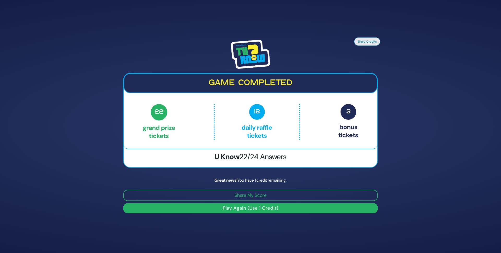
click at [242, 207] on button "Play Again (Use 1 Credit)" at bounding box center [250, 208] width 255 height 10
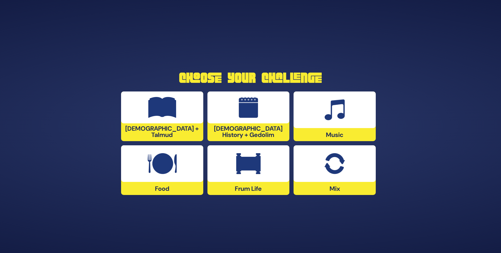
click at [323, 105] on div at bounding box center [335, 109] width 82 height 37
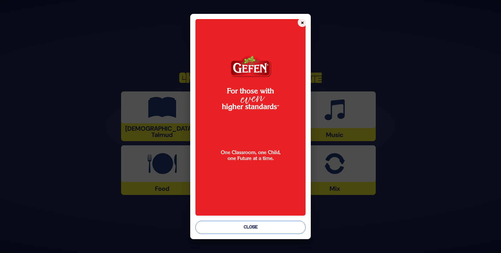
click at [261, 228] on button "Close" at bounding box center [251, 227] width 110 height 13
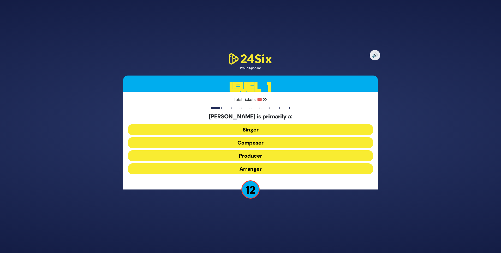
click at [248, 143] on button "Composer" at bounding box center [251, 142] width 246 height 11
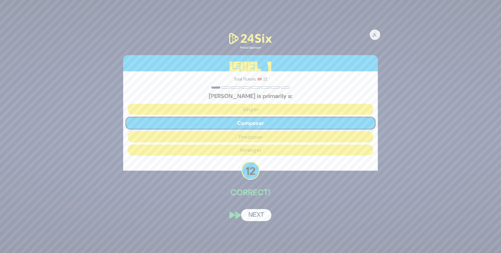
click at [260, 211] on button "Next" at bounding box center [256, 215] width 30 height 12
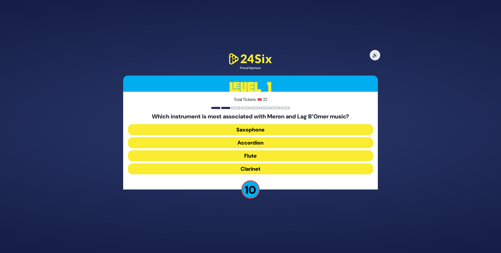
click at [248, 168] on button "Clarinet" at bounding box center [251, 168] width 246 height 11
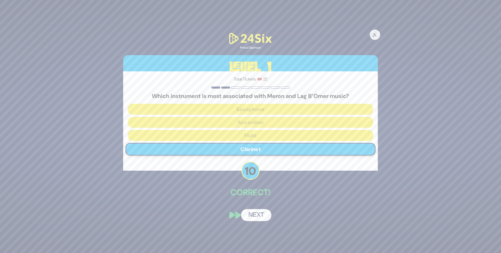
click at [255, 216] on button "Next" at bounding box center [256, 215] width 30 height 12
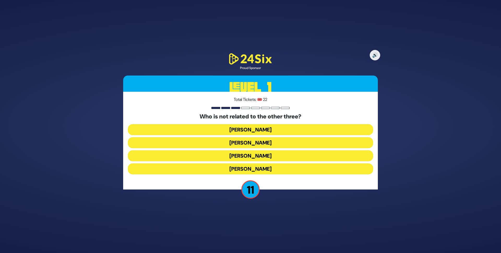
click at [241, 167] on button "Shie Fried" at bounding box center [251, 168] width 246 height 11
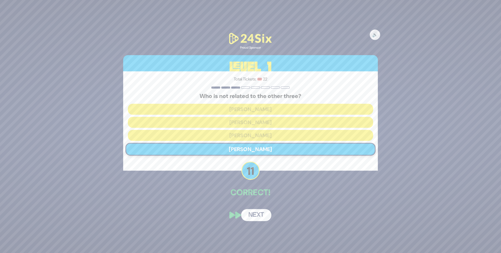
click at [256, 216] on button "Next" at bounding box center [256, 215] width 30 height 12
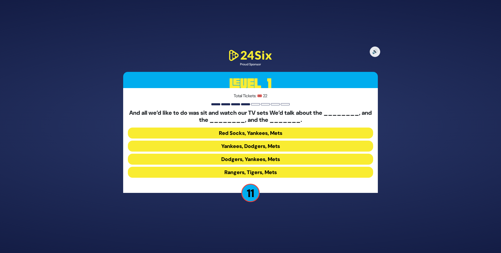
click at [240, 146] on button "Yankees, Dodgers, Mets" at bounding box center [251, 146] width 246 height 11
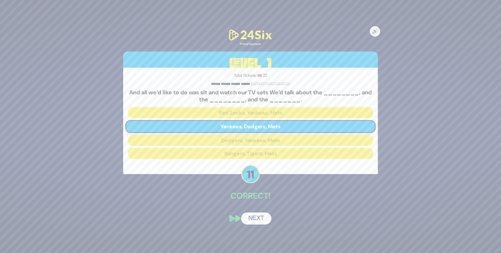
click at [250, 215] on button "Next" at bounding box center [256, 218] width 30 height 12
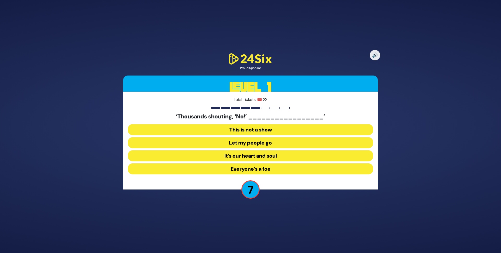
click at [243, 146] on button "Let my people go" at bounding box center [251, 142] width 246 height 11
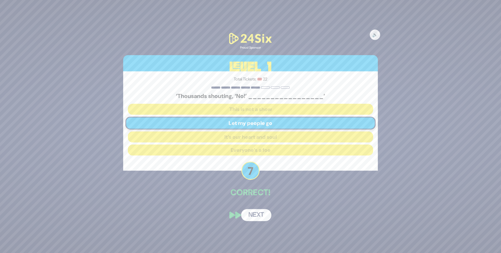
click at [256, 213] on button "Next" at bounding box center [256, 215] width 30 height 12
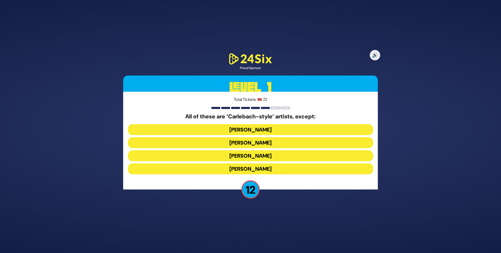
click at [248, 171] on button "[PERSON_NAME]" at bounding box center [251, 168] width 246 height 11
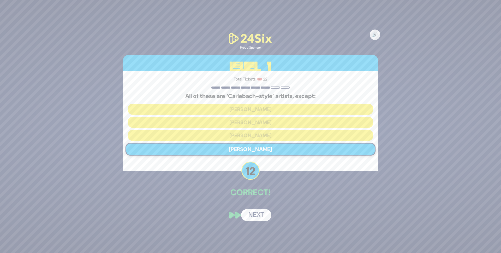
click at [256, 212] on button "Next" at bounding box center [256, 215] width 30 height 12
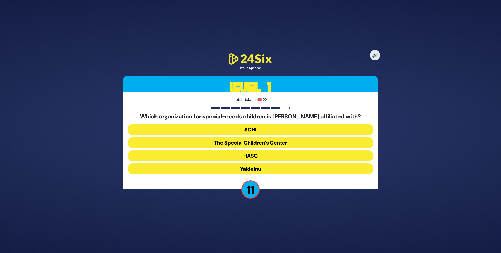
click at [255, 144] on button "The Special Children’s Center" at bounding box center [251, 142] width 246 height 11
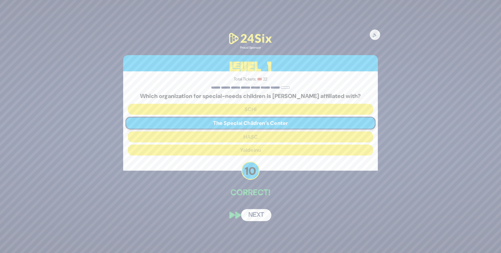
click at [260, 215] on button "Next" at bounding box center [256, 215] width 30 height 12
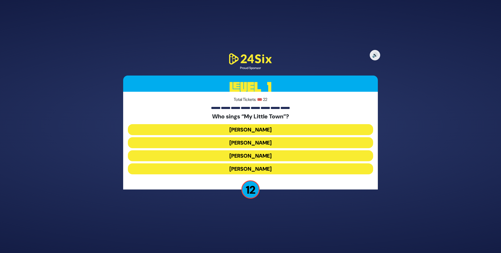
click at [251, 153] on button "Shulem Lemmer" at bounding box center [251, 155] width 246 height 11
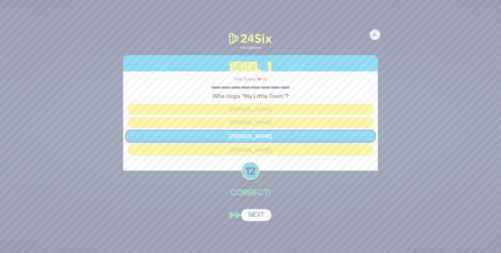
click at [256, 216] on button "Next" at bounding box center [256, 215] width 30 height 12
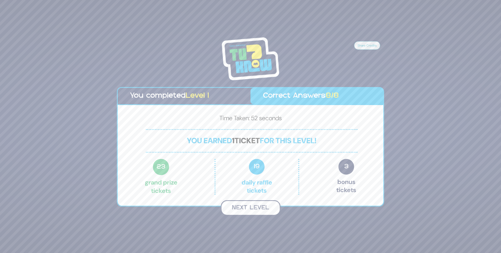
click at [254, 212] on button "Next Level" at bounding box center [251, 207] width 60 height 15
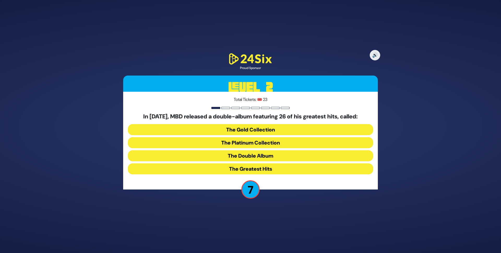
click at [253, 140] on button "The Platinum Collection" at bounding box center [251, 142] width 246 height 11
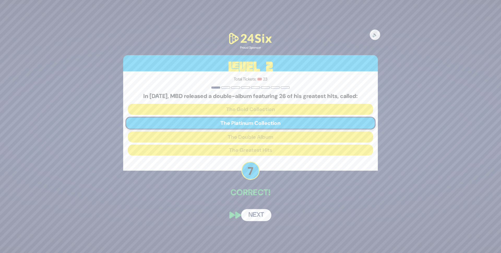
click at [265, 214] on button "Next" at bounding box center [256, 215] width 30 height 12
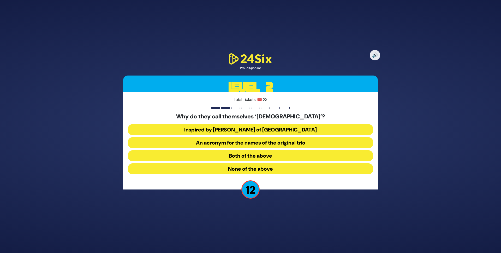
click at [248, 156] on button "Both of the above" at bounding box center [251, 155] width 246 height 11
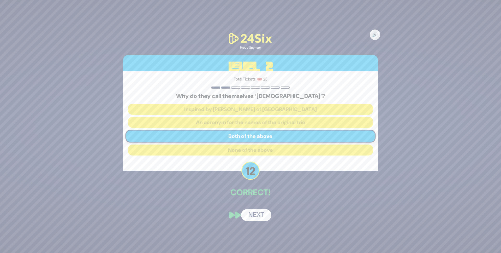
click at [263, 214] on button "Next" at bounding box center [256, 215] width 30 height 12
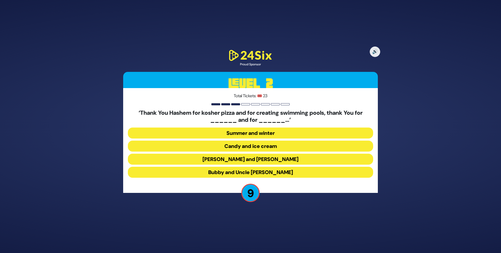
click at [260, 156] on button "Latkes and Paskesz" at bounding box center [251, 159] width 246 height 11
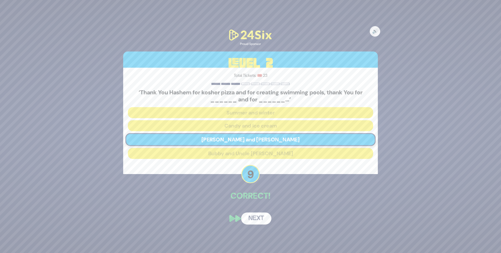
click at [260, 218] on button "Next" at bounding box center [256, 218] width 30 height 12
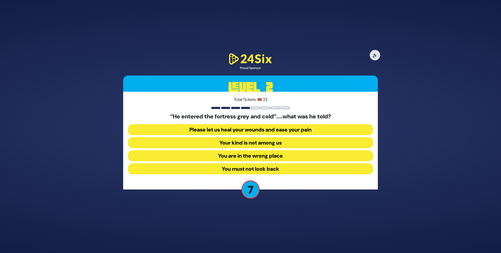
click at [258, 141] on button "Your kind is not among us" at bounding box center [251, 142] width 246 height 11
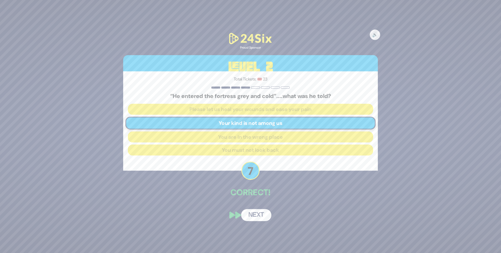
click at [254, 218] on button "Next" at bounding box center [256, 215] width 30 height 12
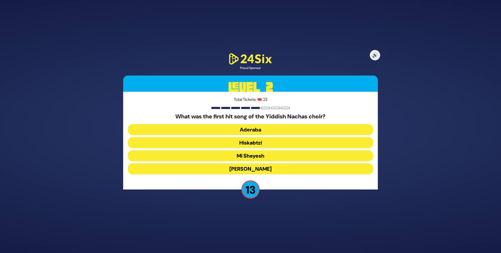
click at [263, 142] on button "Hiskabtzi" at bounding box center [251, 142] width 246 height 11
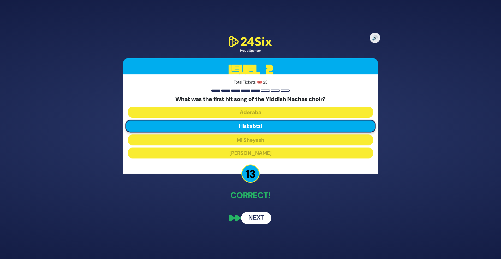
click button "Next" at bounding box center [256, 218] width 30 height 12
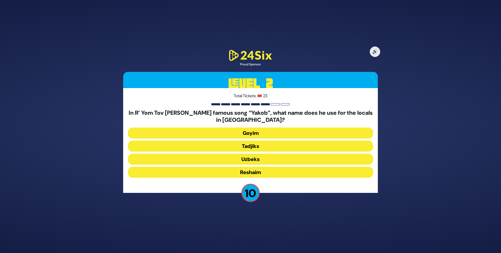
click at [260, 148] on button "Tadjiks" at bounding box center [251, 146] width 246 height 11
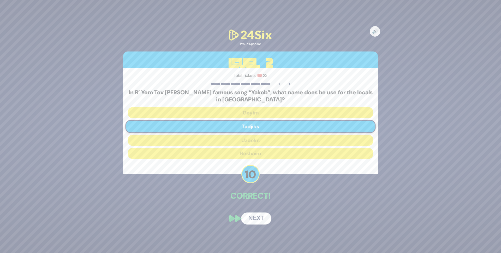
click at [266, 216] on button "Next" at bounding box center [256, 218] width 30 height 12
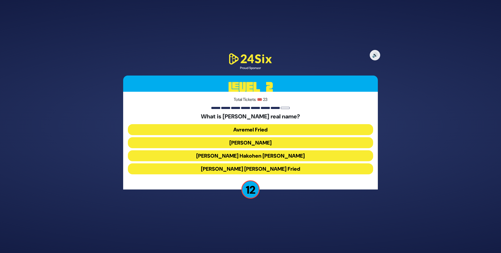
click at [277, 158] on button "Avraham Shabsi Hakohen Friedman" at bounding box center [251, 155] width 246 height 11
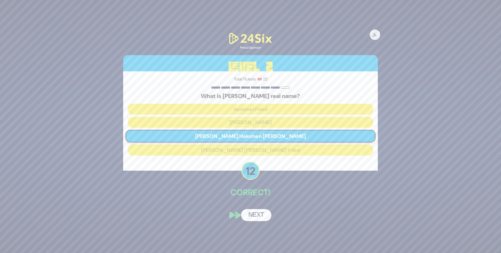
click at [261, 216] on button "Next" at bounding box center [256, 215] width 30 height 12
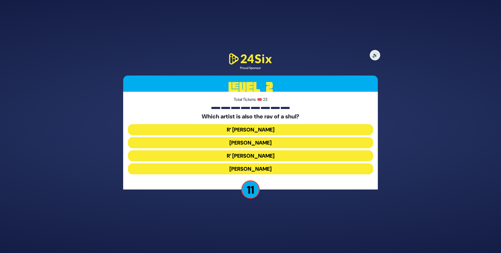
click at [258, 155] on button "R’ Shloimy Taussig" at bounding box center [251, 155] width 246 height 11
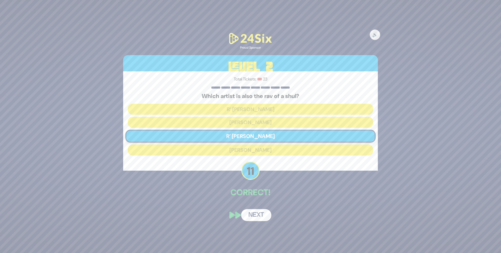
click at [253, 213] on button "Next" at bounding box center [256, 215] width 30 height 12
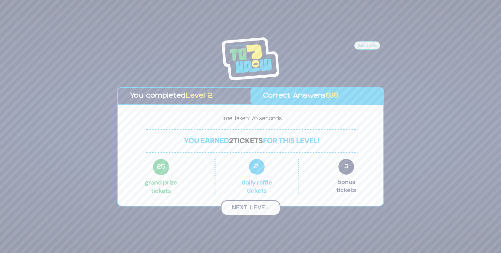
click at [252, 209] on button "Next Level" at bounding box center [251, 207] width 60 height 15
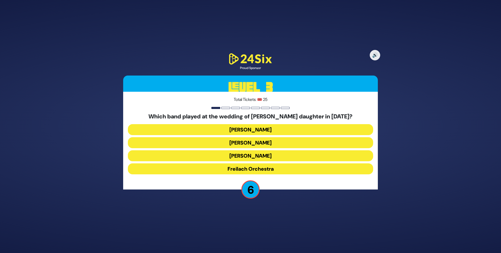
click at [251, 158] on button "Mendy Hershkowitz" at bounding box center [251, 155] width 246 height 11
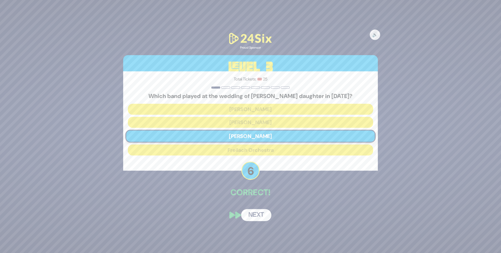
click at [255, 217] on button "Next" at bounding box center [256, 215] width 30 height 12
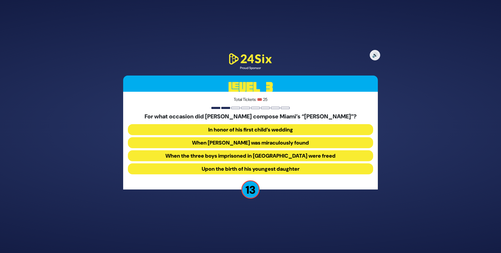
click at [251, 145] on button "When Suri Feldman was miraculously found" at bounding box center [251, 142] width 246 height 11
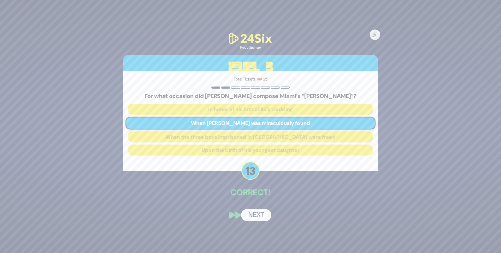
click at [255, 213] on button "Next" at bounding box center [256, 215] width 30 height 12
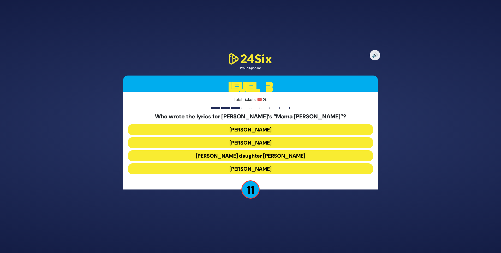
click at [254, 157] on button "Abie Rotenberg’s daughter Bella Levitan" at bounding box center [251, 155] width 246 height 11
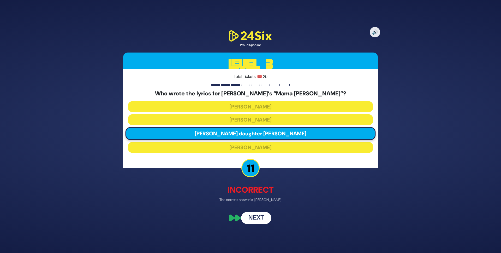
click at [260, 215] on button "Next" at bounding box center [256, 218] width 30 height 12
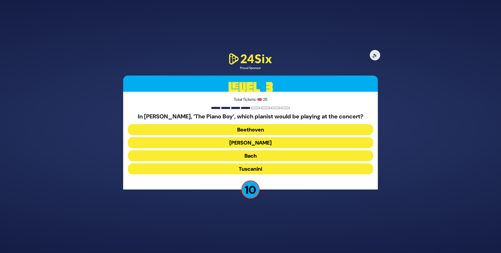
click at [255, 143] on button "Paderewski" at bounding box center [251, 142] width 246 height 11
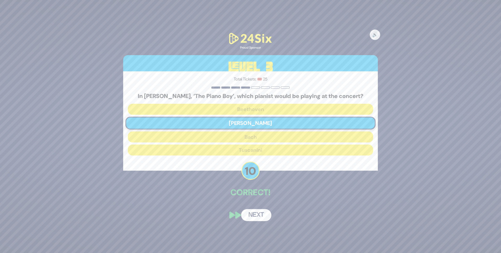
click at [261, 217] on button "Next" at bounding box center [256, 215] width 30 height 12
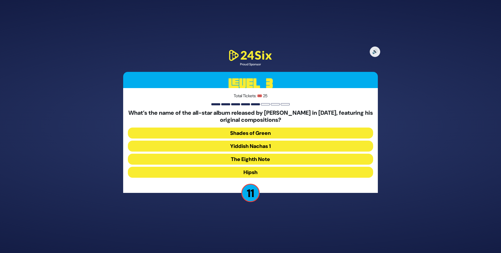
click at [266, 158] on button "The Eighth Note" at bounding box center [251, 159] width 246 height 11
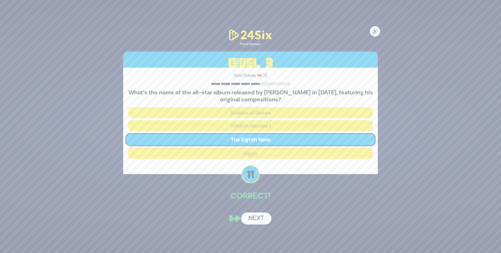
click at [262, 214] on button "Next" at bounding box center [256, 218] width 30 height 12
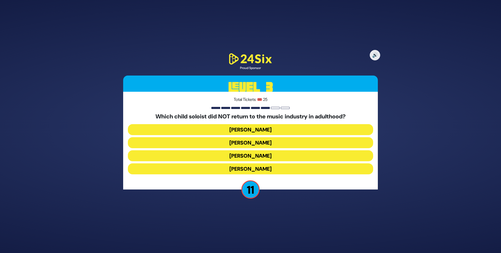
click at [262, 155] on button "Shaul Elson" at bounding box center [251, 155] width 246 height 11
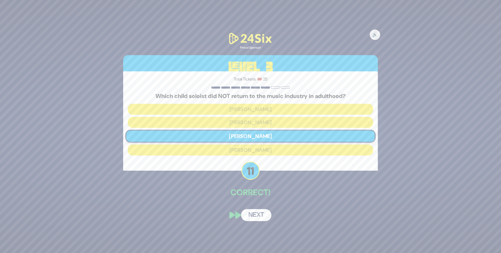
click at [256, 215] on button "Next" at bounding box center [256, 215] width 30 height 12
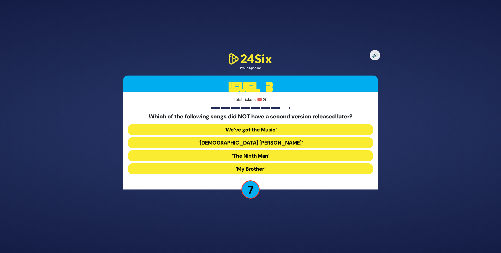
click at [258, 143] on button "‘Yeshivishe Reid’" at bounding box center [251, 142] width 246 height 11
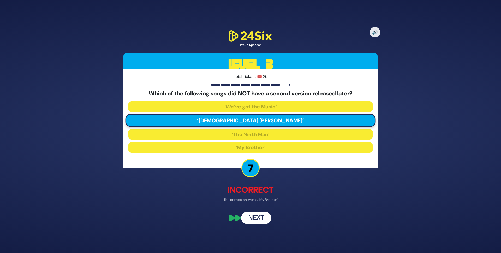
click at [260, 218] on button "Next" at bounding box center [256, 218] width 30 height 12
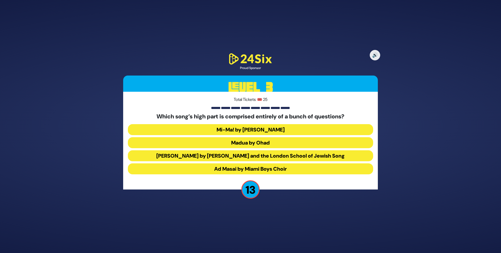
click at [264, 132] on button "Mi-Ma! by Avraham Fried" at bounding box center [251, 129] width 246 height 11
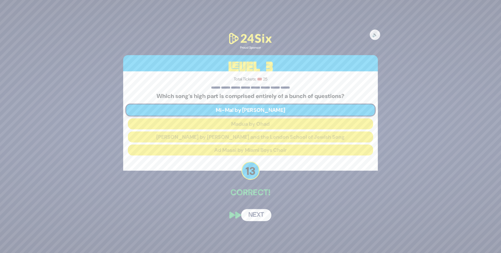
click at [259, 202] on div "🔊 Proud Sponsor Level 3 Total Tickets: 🎟️ 25 Which song’s high part is comprise…" at bounding box center [250, 127] width 267 height 202
click at [259, 213] on button "Next" at bounding box center [256, 215] width 30 height 12
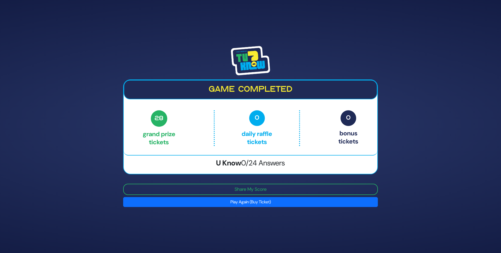
click at [250, 203] on button "Play Again (Buy Ticket)" at bounding box center [250, 202] width 255 height 10
